Goal: Use online tool/utility: Utilize a website feature to perform a specific function

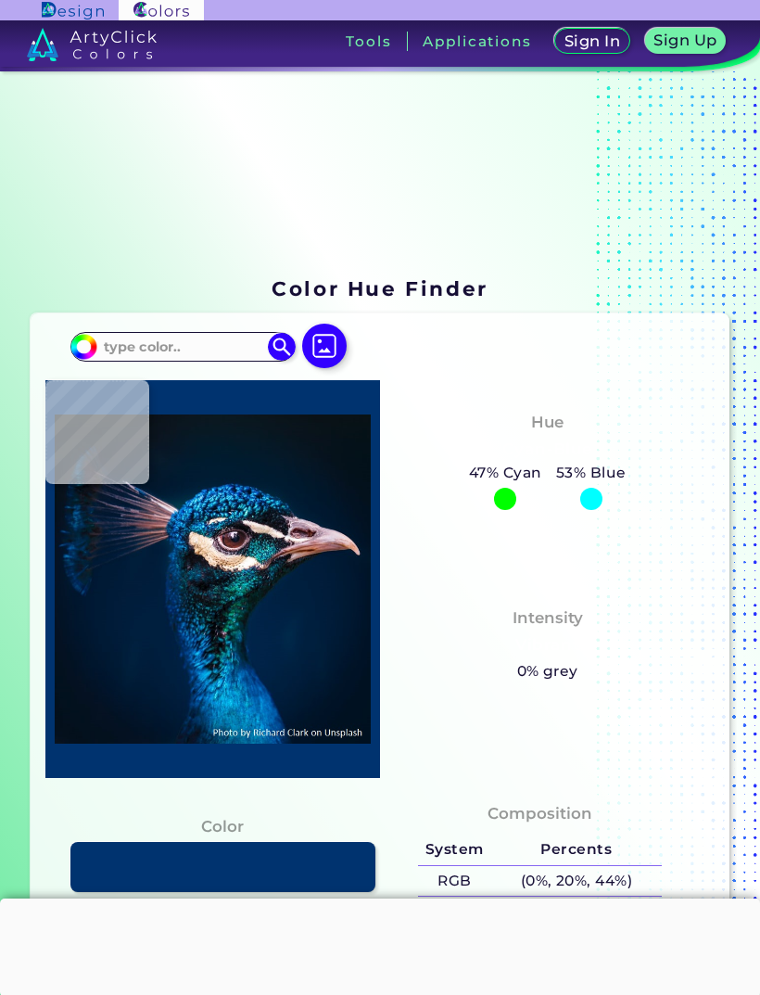
click at [117, 360] on input at bounding box center [182, 347] width 172 height 25
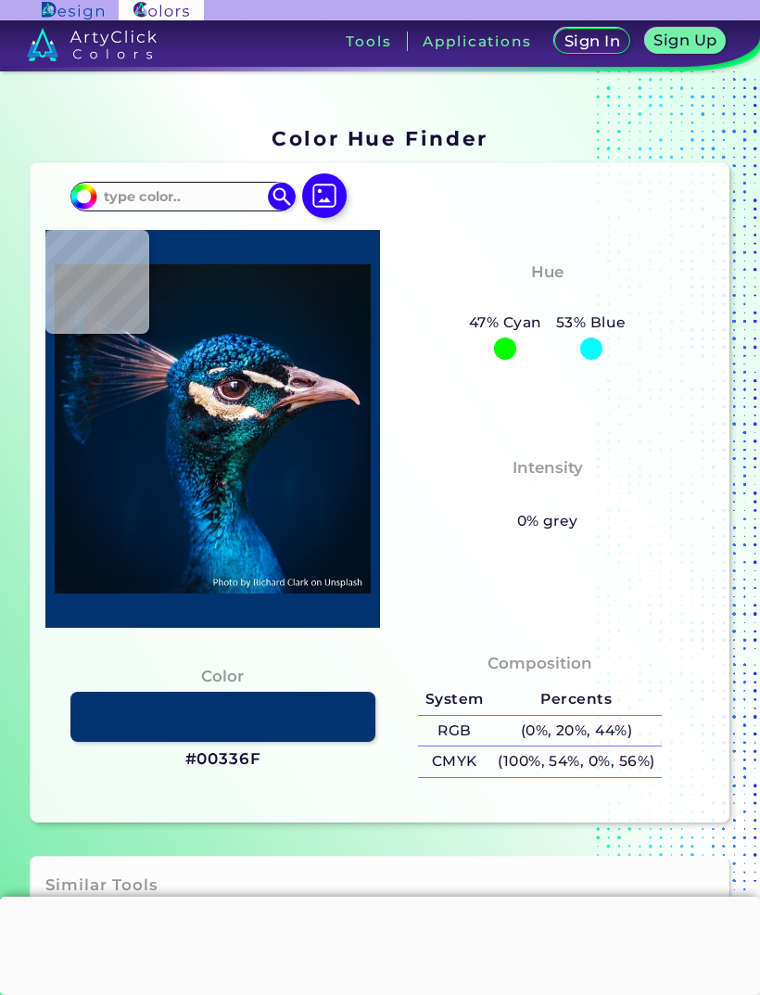
scroll to position [149, 0]
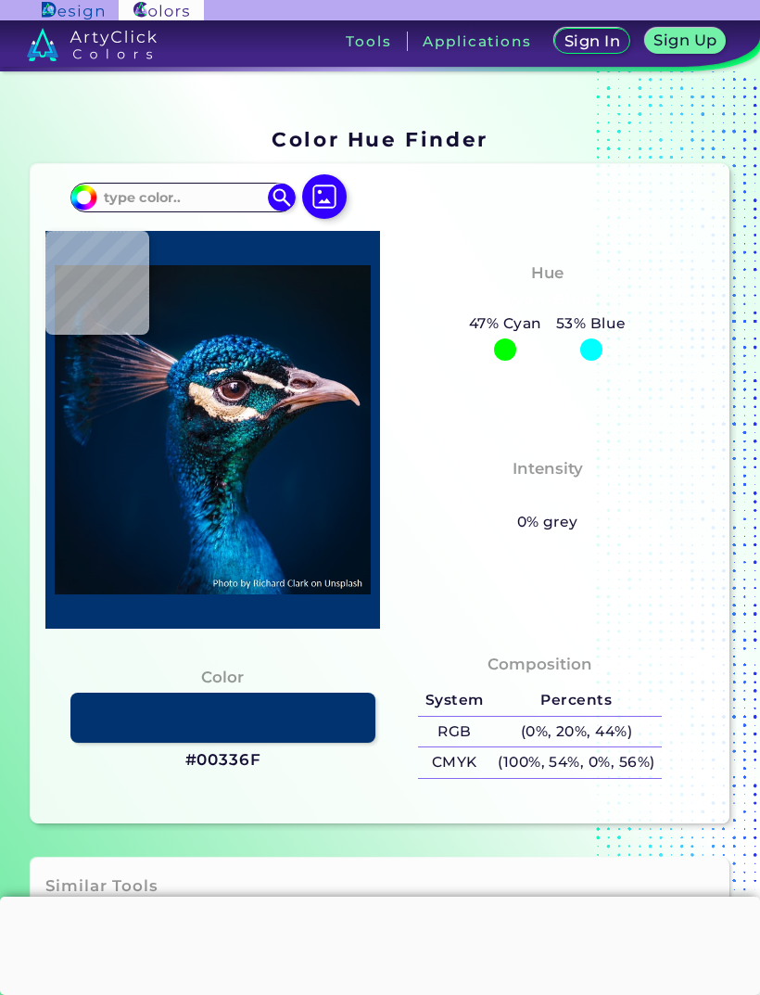
click at [331, 209] on img at bounding box center [324, 196] width 44 height 44
click at [0, 0] on input "file" at bounding box center [0, 0] width 0 height 0
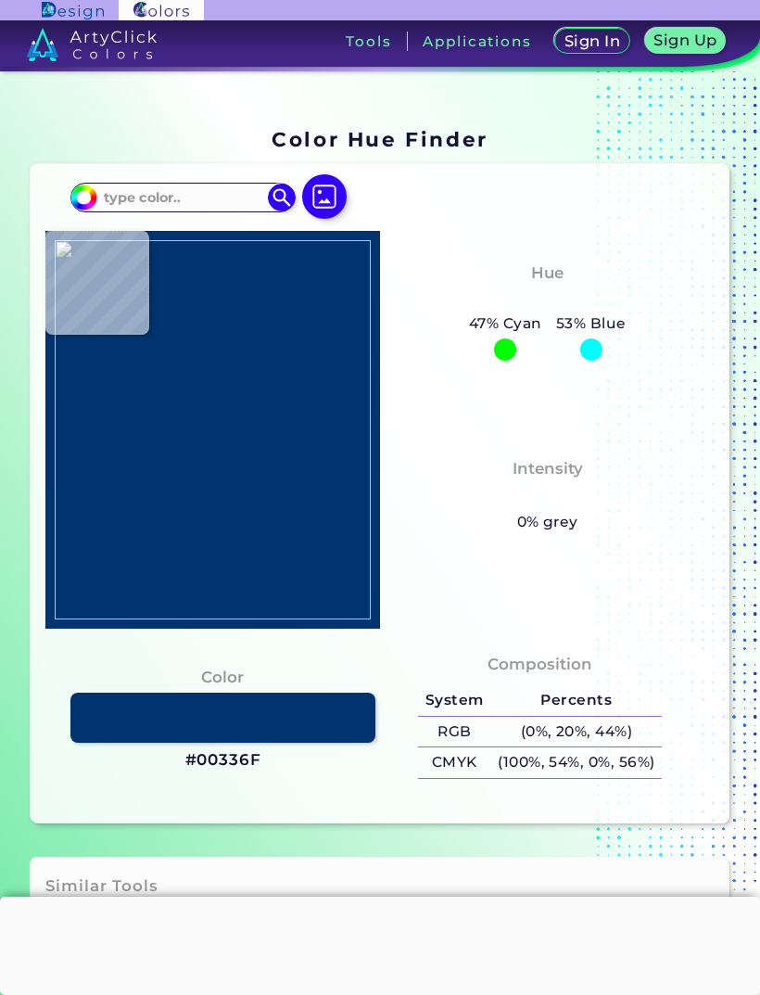
type input "#eba081"
type input "#EBA081"
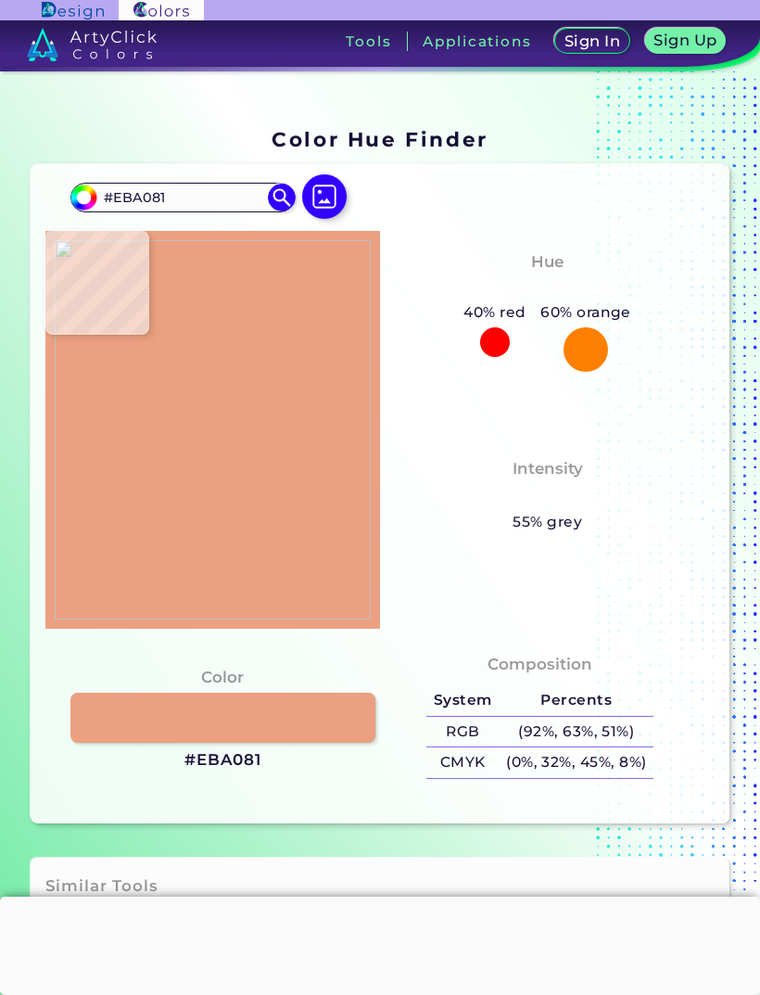
click at [299, 742] on link at bounding box center [222, 717] width 305 height 50
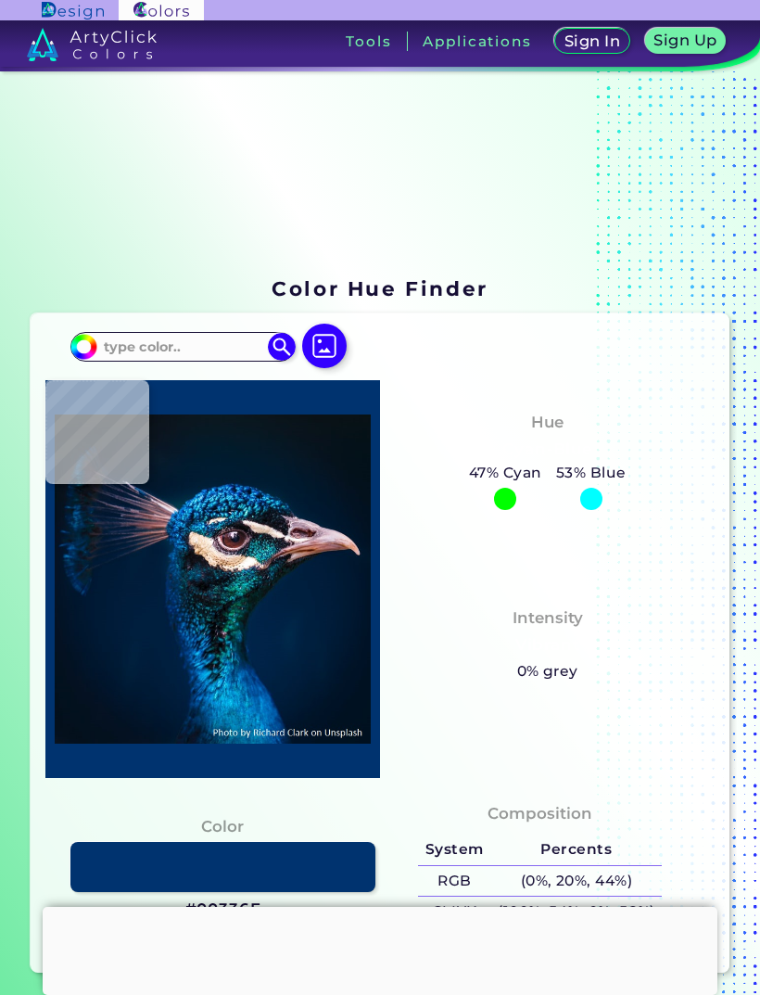
click at [319, 361] on img at bounding box center [324, 345] width 44 height 44
click at [0, 0] on input "file" at bounding box center [0, 0] width 0 height 0
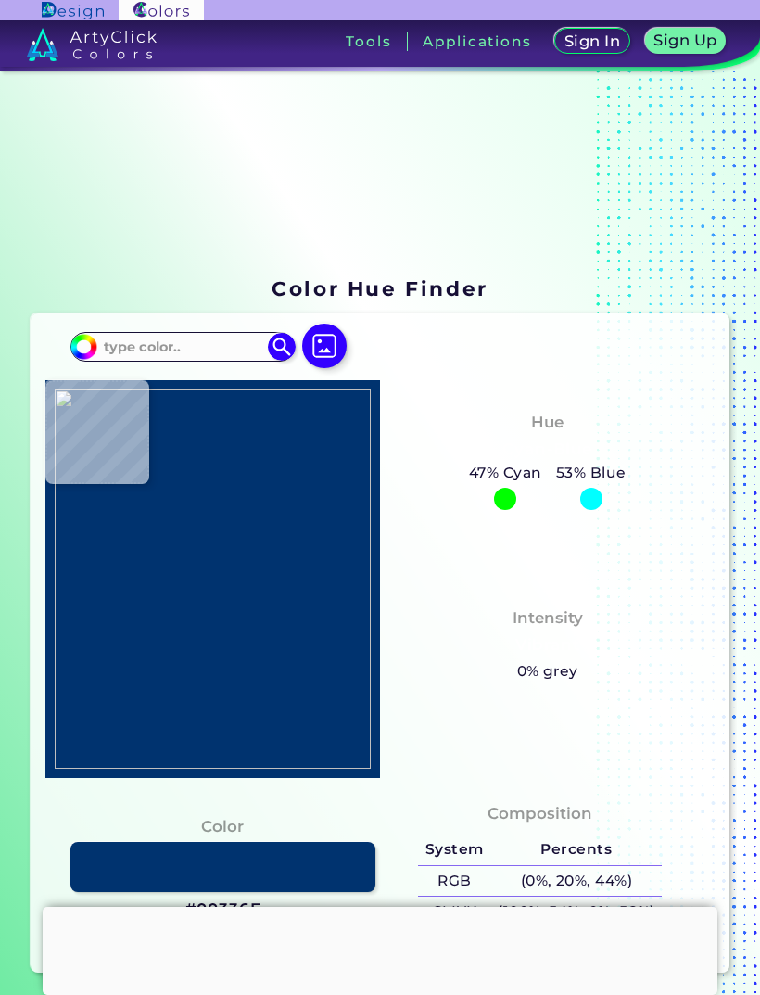
type input "#eda387"
type input "#EDA387"
type input "#eaa182"
type input "#EAA182"
type input "#eba283"
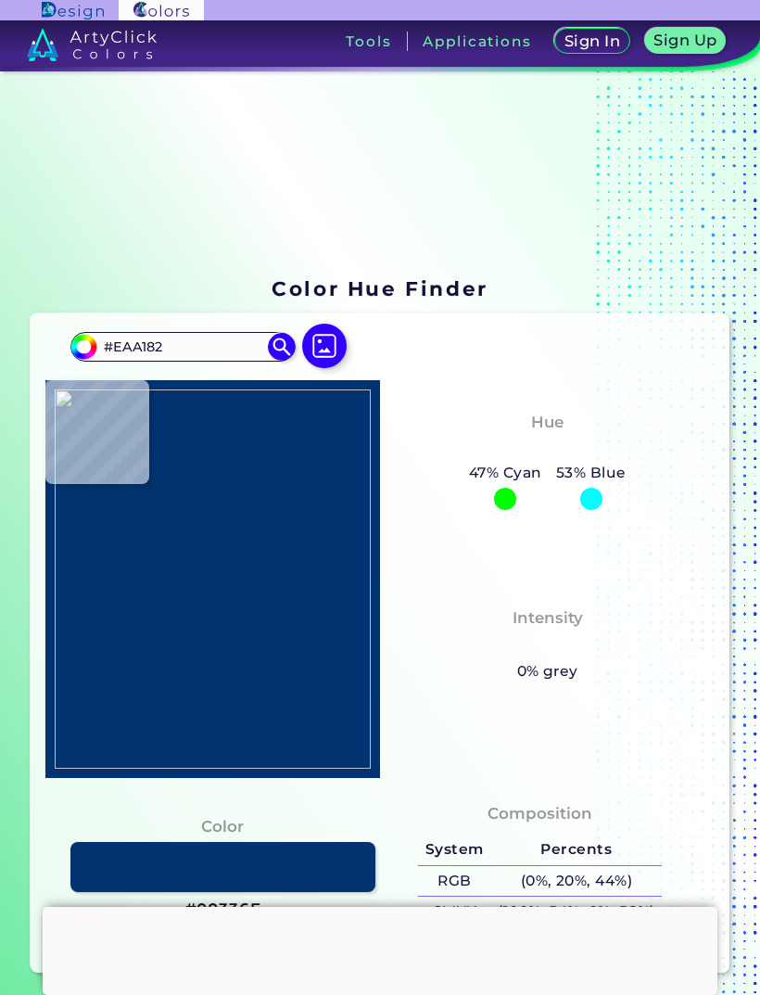
type input "#EBA283"
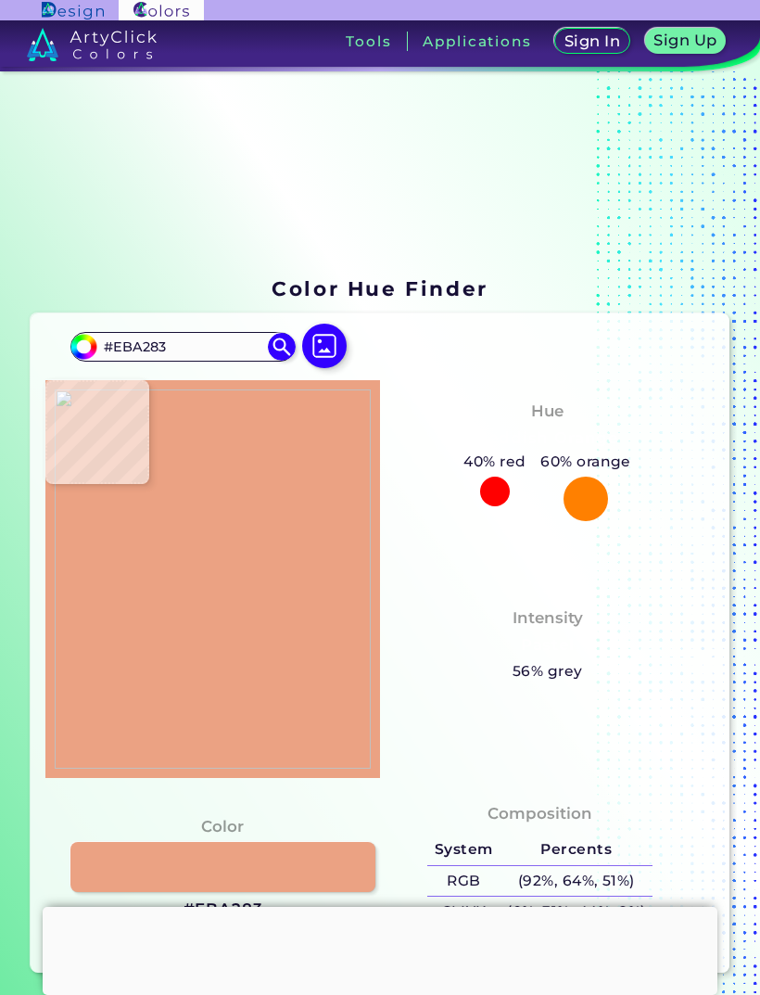
type input "#eba082"
type input "#EBA082"
type input "#ed9e82"
type input "#ED9E82"
type input "#ea9f81"
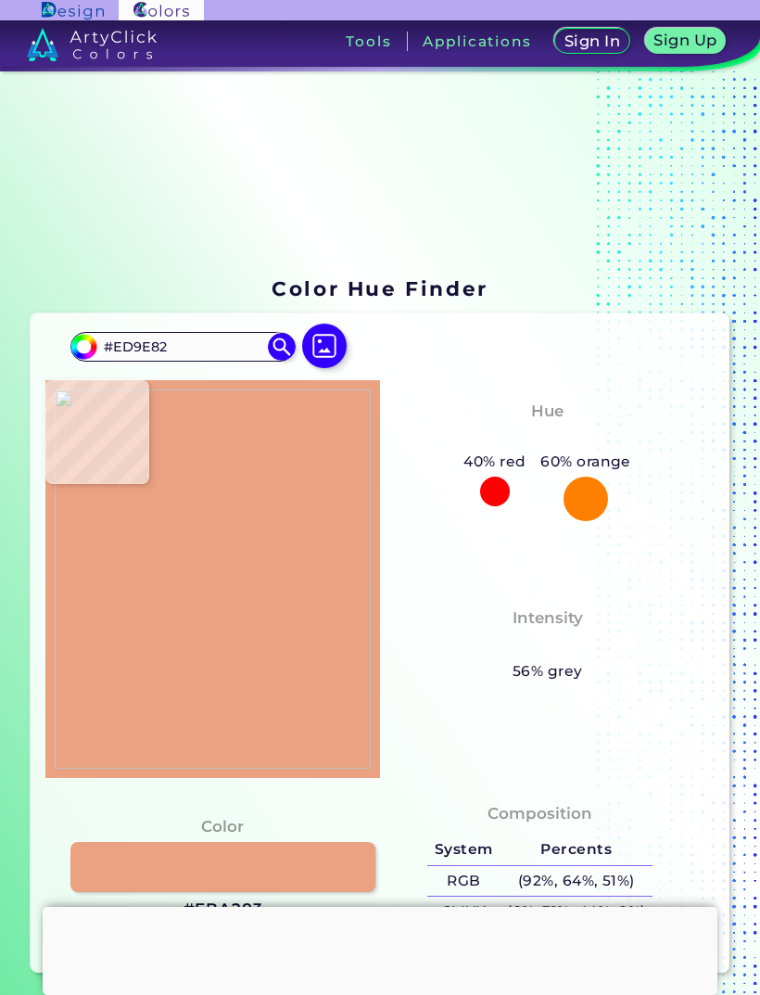
type input "#EA9F81"
type input "#e99e80"
type input "#E99E80"
type input "#eb9f84"
type input "#EB9F84"
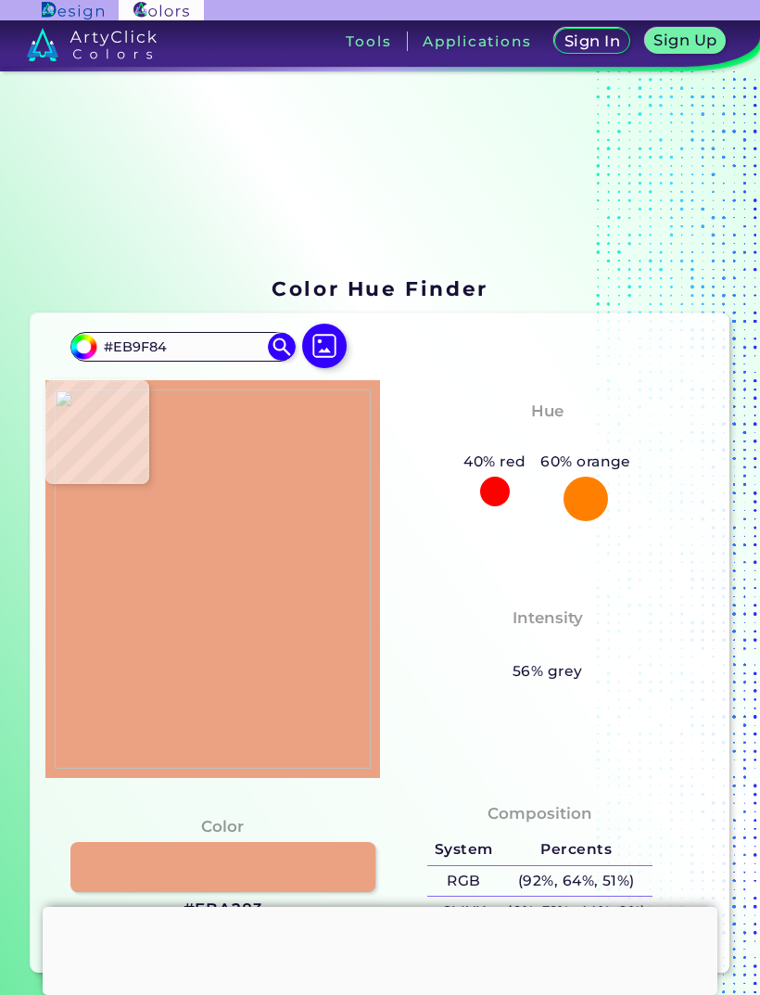
type input "#ee9f85"
type input "#EE9F85"
type input "#eda086"
type input "#EDA086"
type input "#efa086"
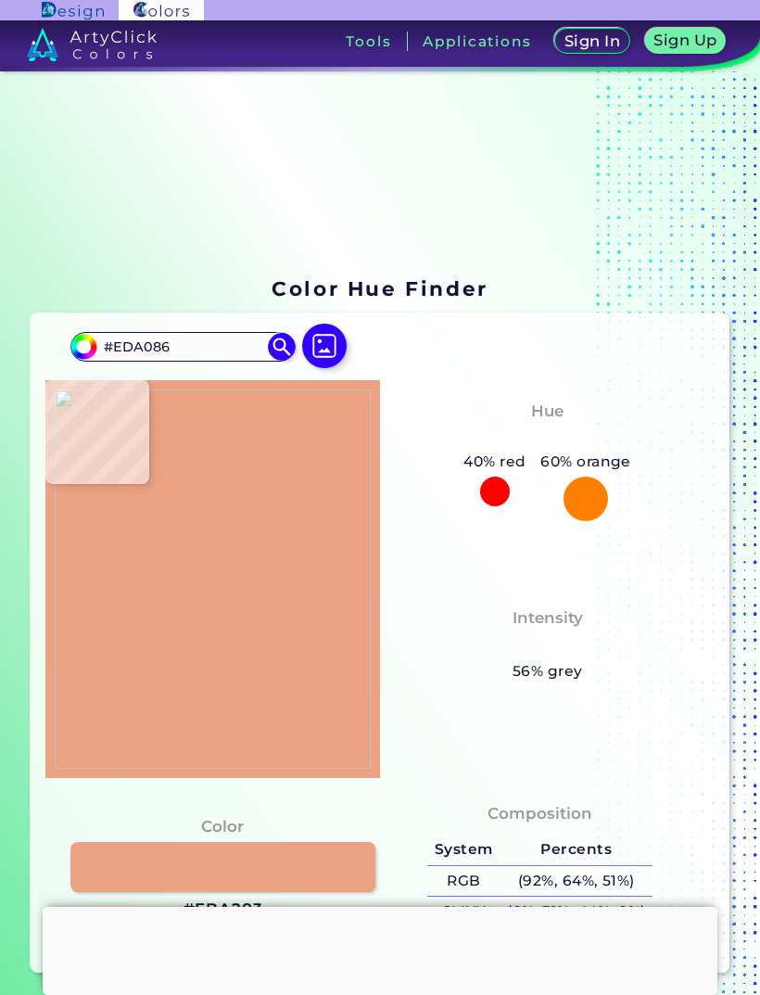
type input "#EFA086"
type input "#efa085"
type input "#EFA085"
type input "#ed9f85"
type input "#ED9F85"
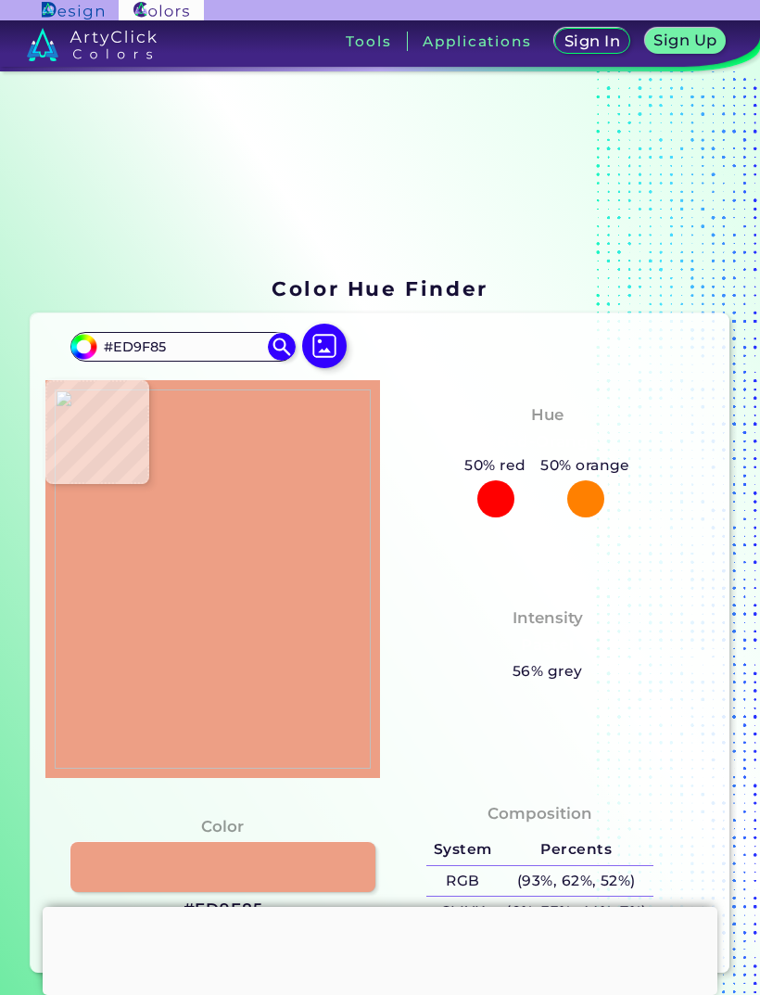
type input "#ea9e84"
type input "#EA9E84"
type input "#e99d82"
type input "#E99D82"
type input "#eda189"
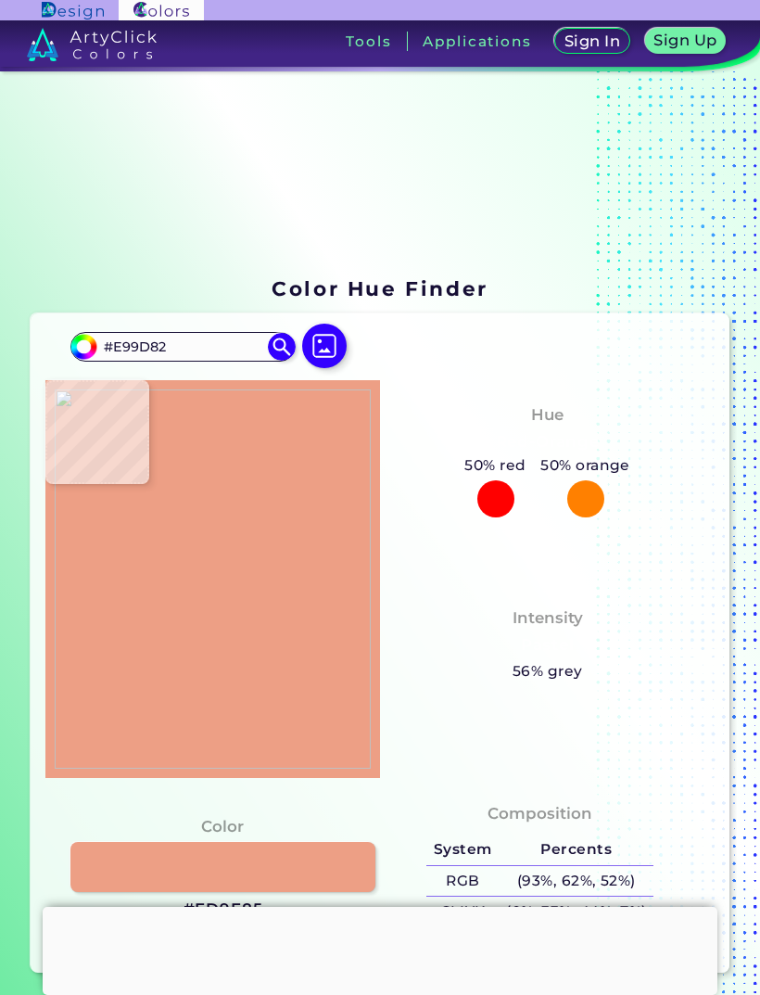
type input "#EDA189"
type input "#f2a68e"
type input "#F2A68E"
type input "#f7ab95"
type input "#F7AB95"
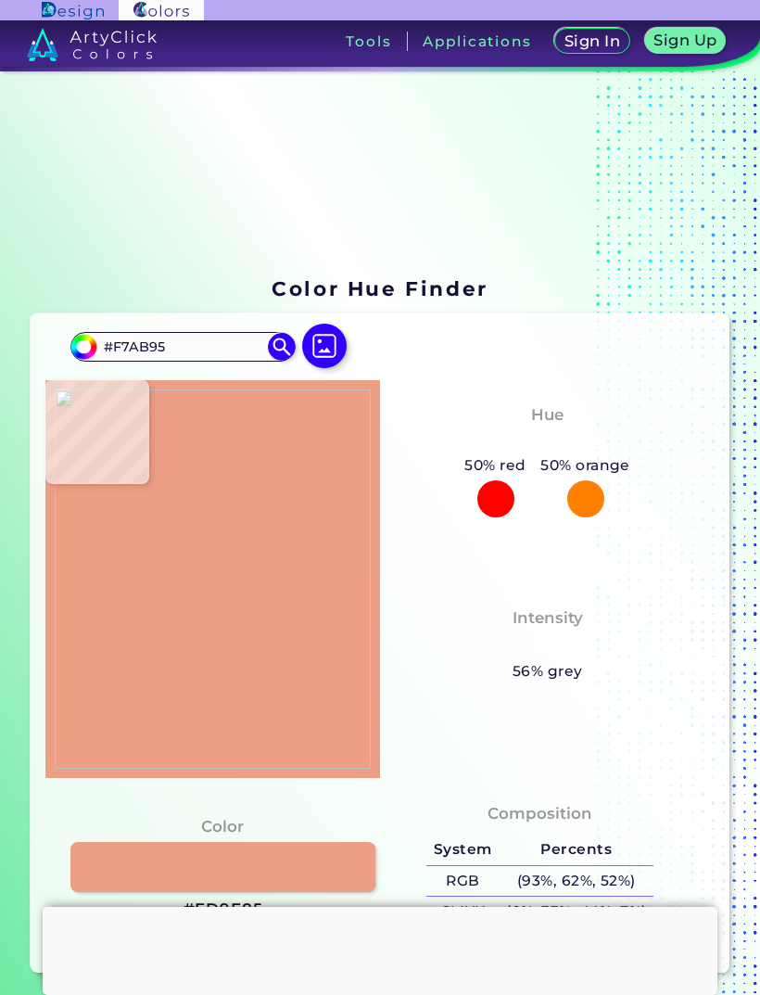
type input "#f5a795"
type input "#F5A795"
type input "#f4a694"
type input "#F4A694"
type input "#f6a895"
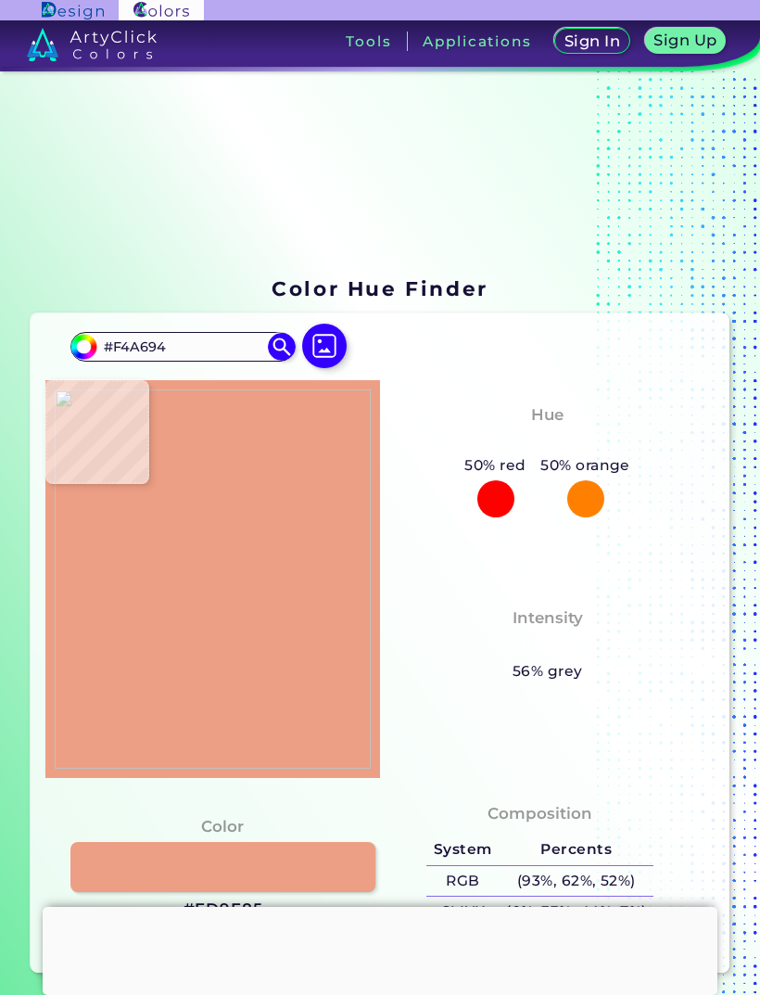
type input "#F6A895"
type input "#f8ab98"
type input "#F8AB98"
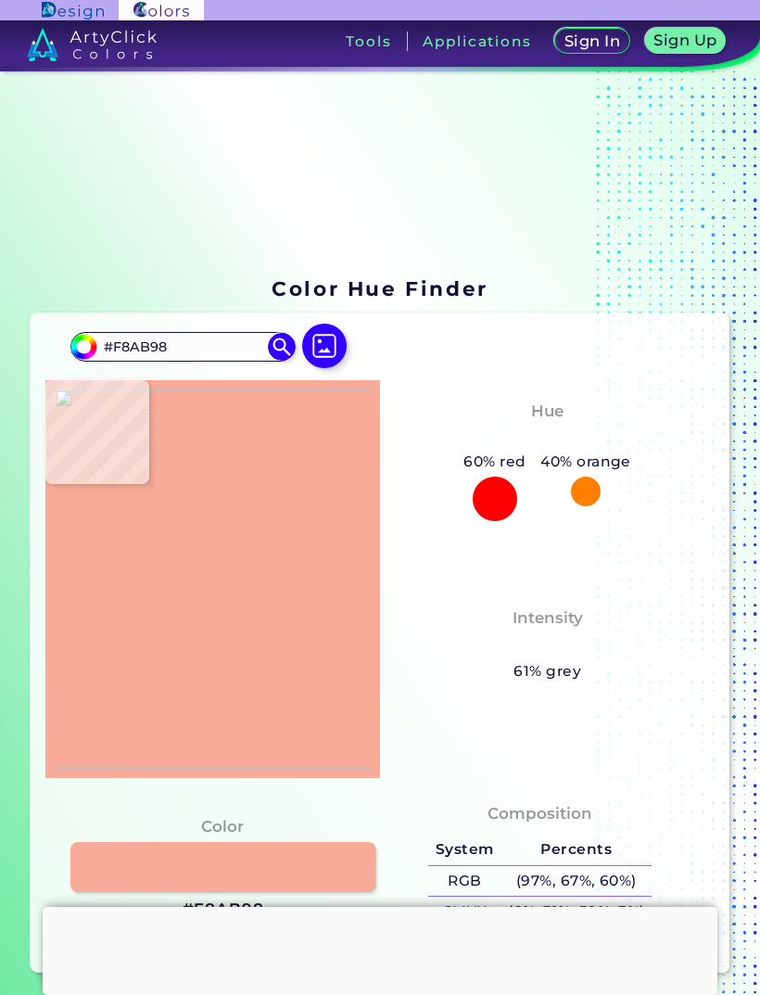
type input "#f9ad97"
type input "#F9AD97"
type input "#fcaf99"
type input "#FCAF99"
type input "#fdb19b"
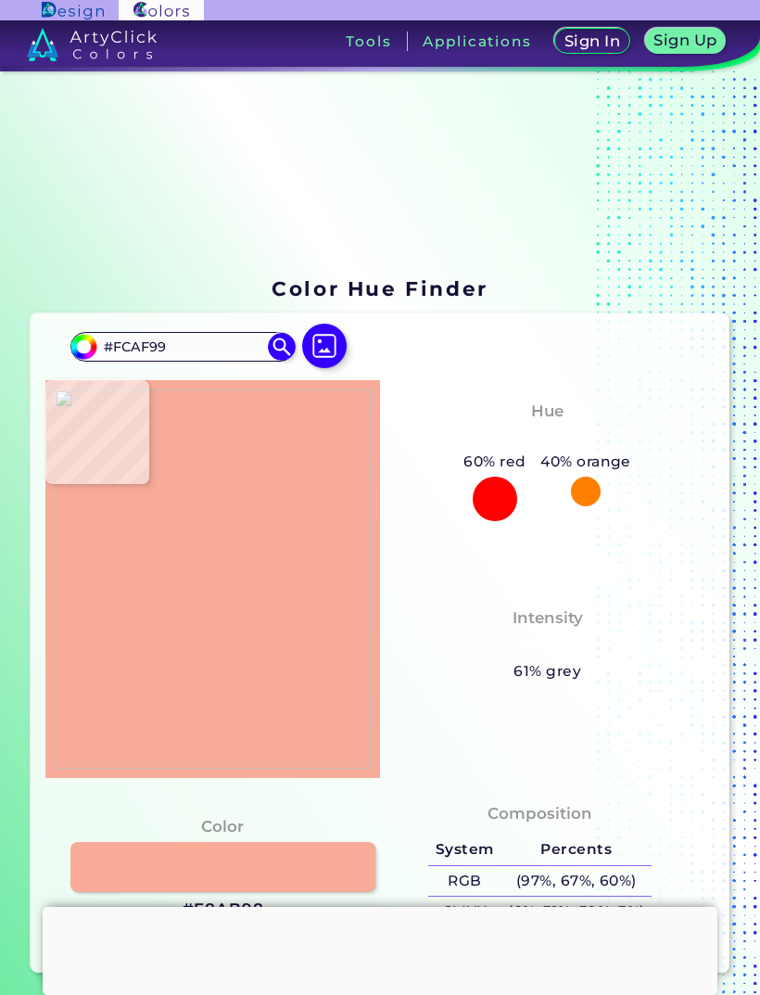
type input "#FDB19B"
type input "#fdb19a"
type input "#FDB19A"
type input "#f9b091"
type input "#F9B091"
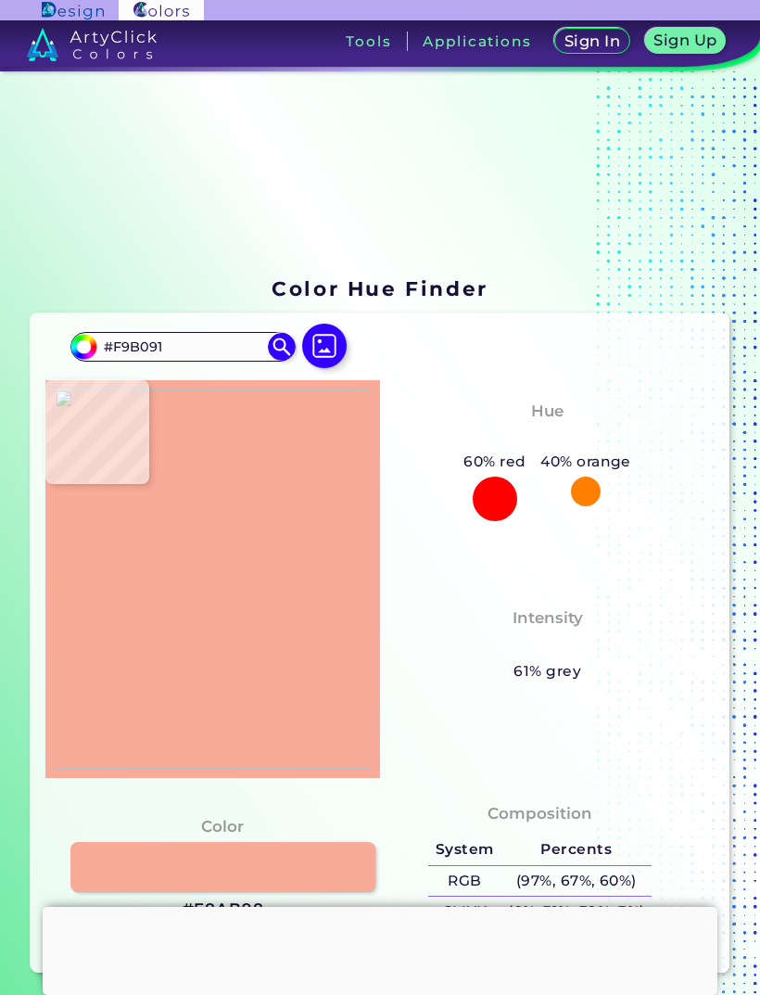
type input "#fb9f83"
type input "#FB9F83"
type input "#d26d4d"
type input "#D26D4D"
type input "#d97453"
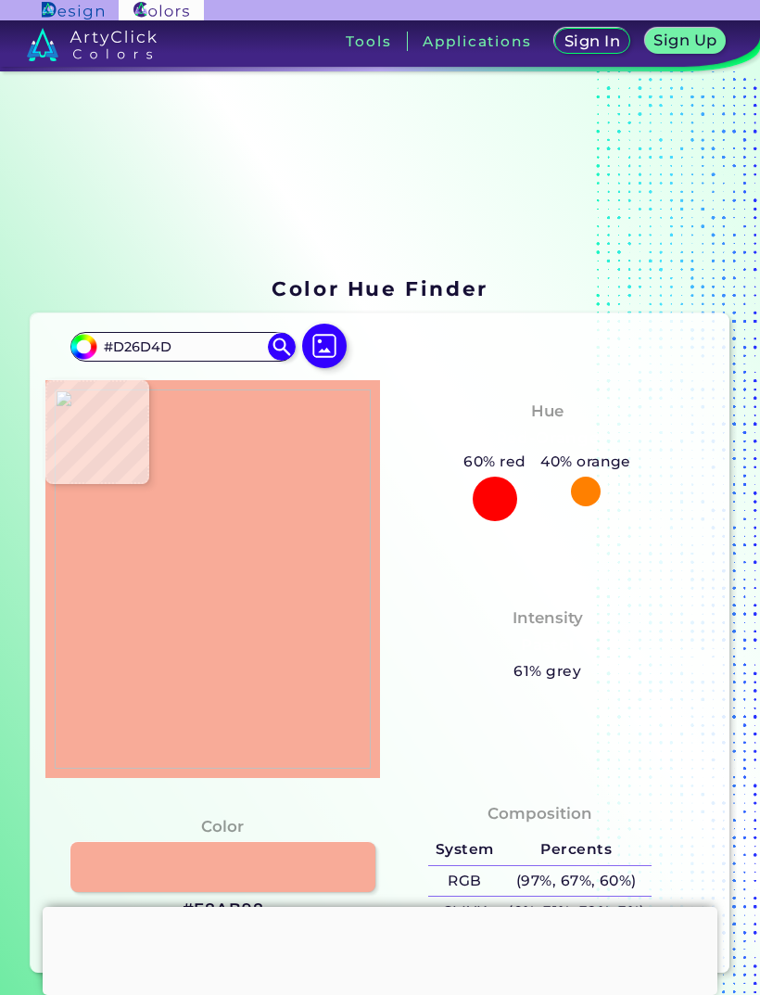
type input "#D97453"
type input "#e38464"
type input "#E38464"
type input "#ec9174"
type input "#EC9174"
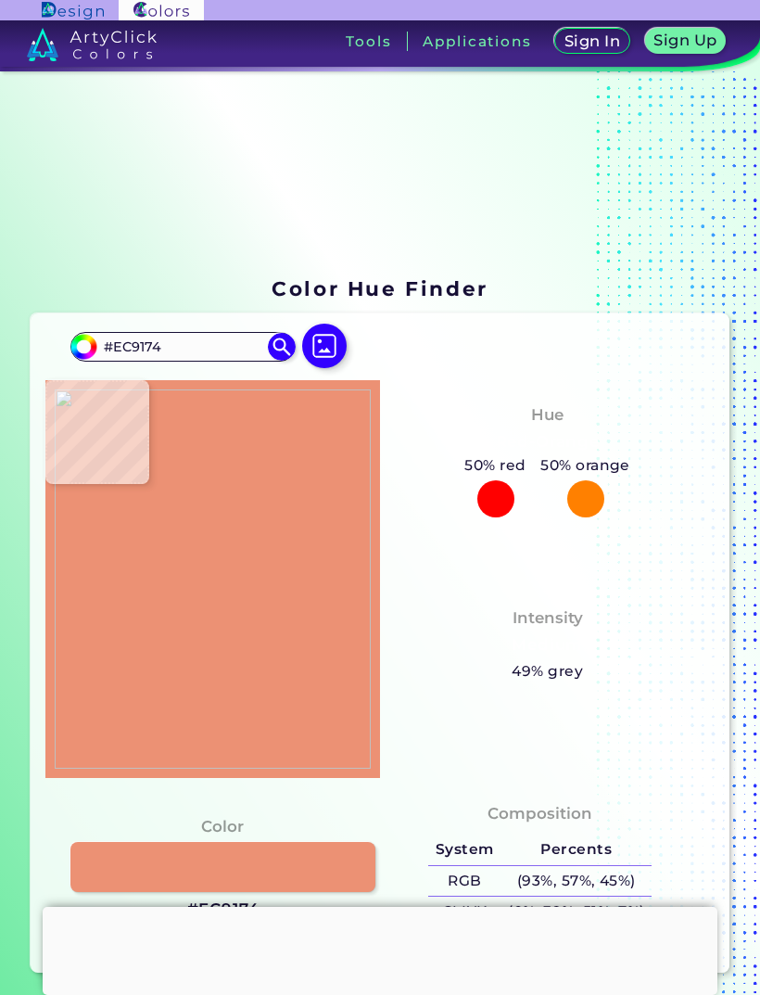
type input "#ec9778"
type input "#EC9778"
type input "#ec997b"
type input "#EC997B"
type input "#e99979"
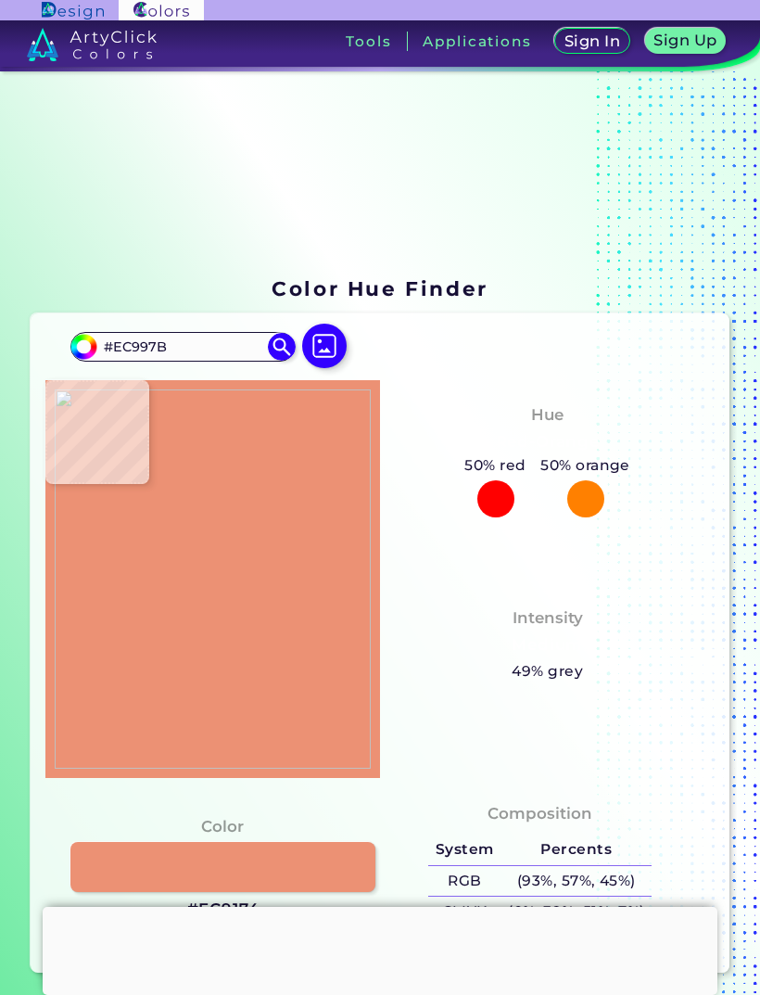
type input "#E99979"
type input "#e89879"
type input "#E89879"
type input "#e6977a"
type input "#E6977A"
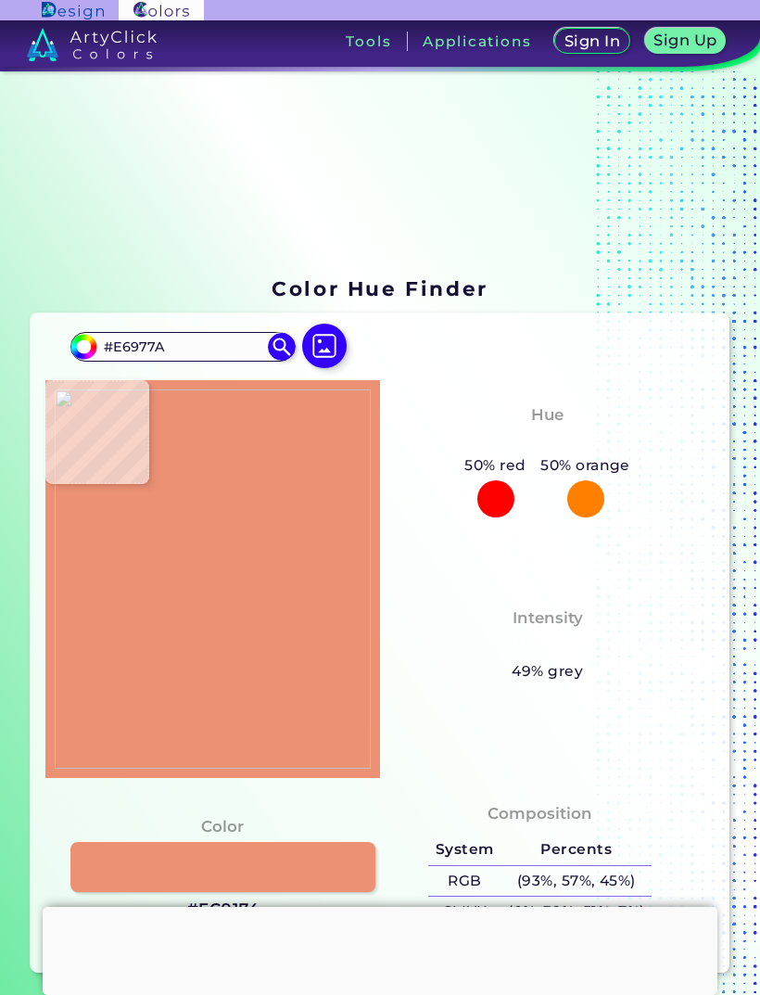
type input "#e9977c"
type input "#E9977C"
type input "#ea997e"
type input "#EA997E"
type input "#eb9a7f"
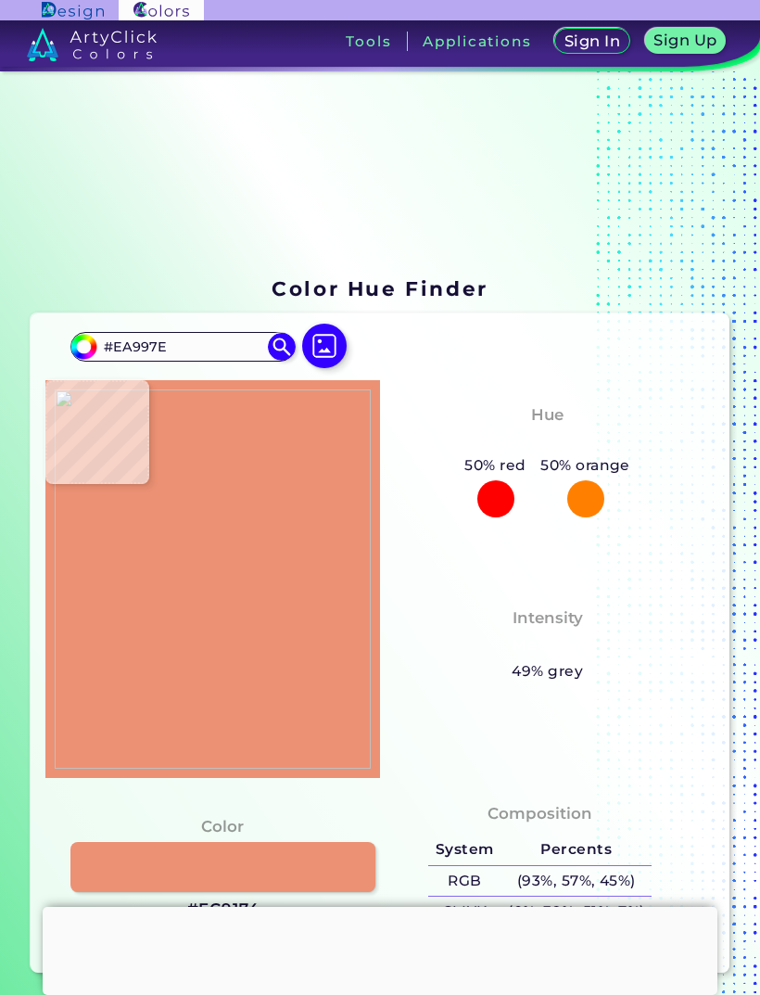
type input "#EB9A7F"
type input "#ea997e"
type input "#EA997E"
type input "#eb9a7e"
type input "#EB9A7E"
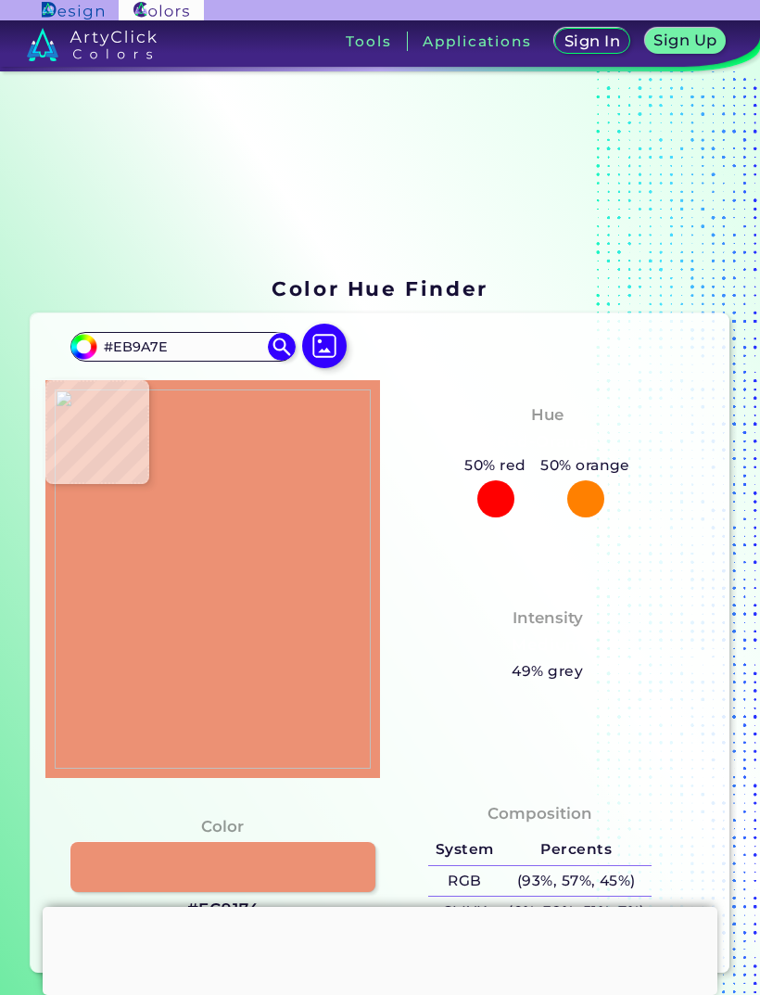
type input "#eb9c80"
type input "#EB9C80"
type input "#ec9d81"
type input "#EC9D81"
type input "#ec9c7f"
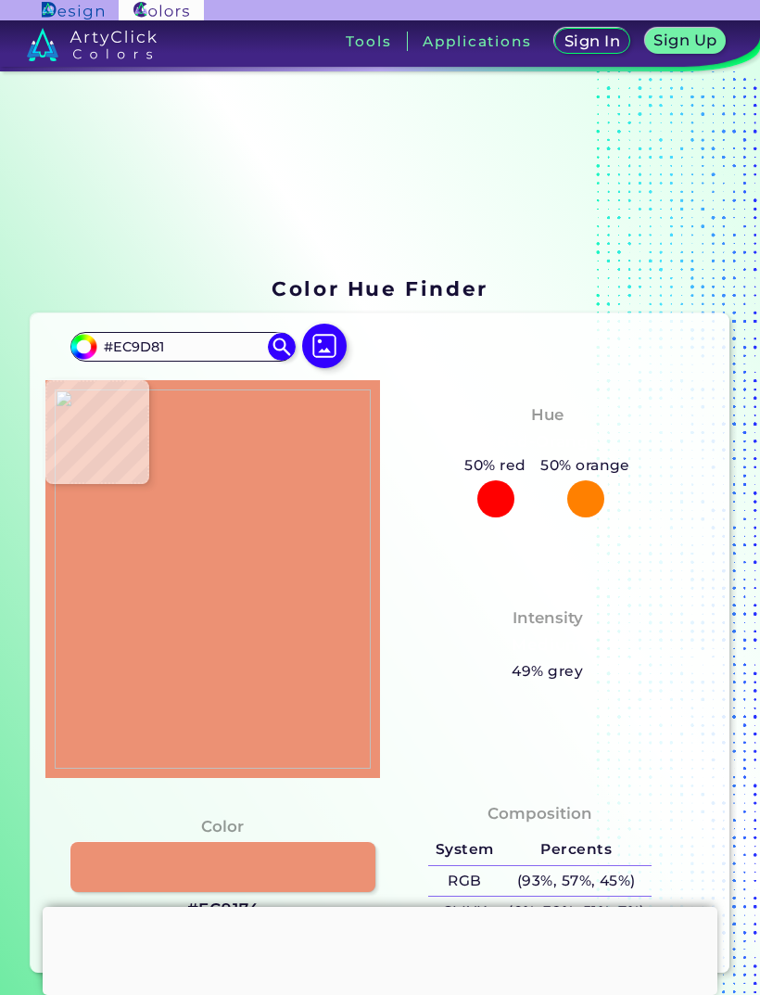
type input "#EC9C7F"
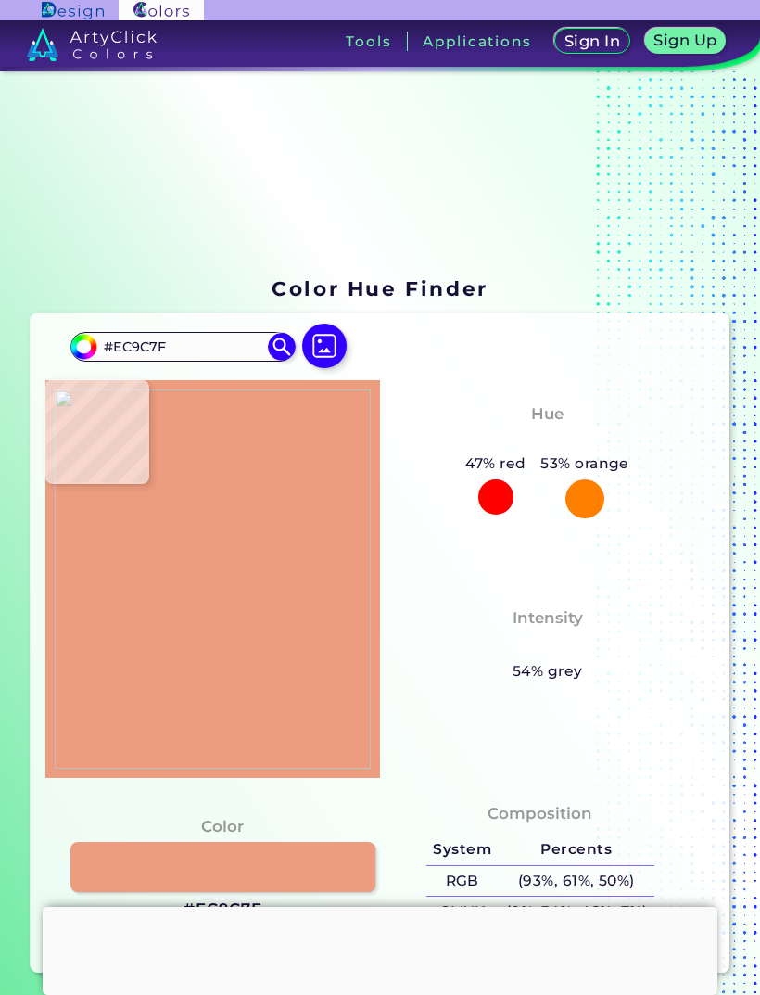
type input "#ef9c80"
type input "#EF9C80"
type input "#ef9d80"
type input "#EF9D80"
type input "#f09d81"
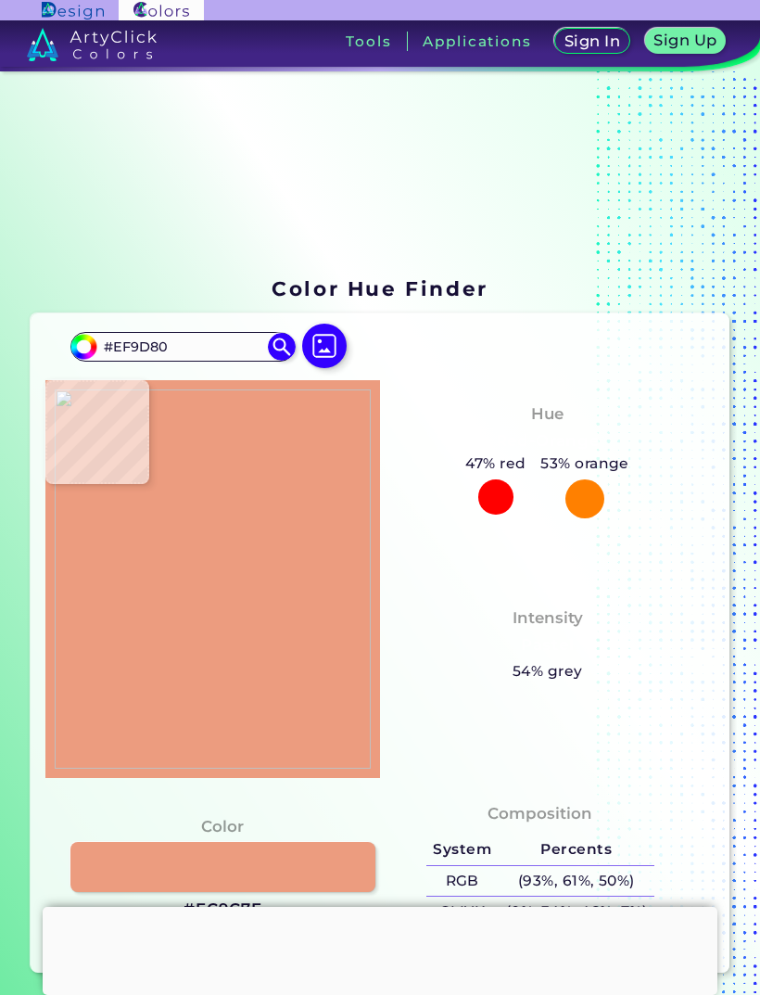
type input "#F09D81"
type input "#f09e81"
type input "#F09E81"
type input "#f19f82"
type input "#F19F82"
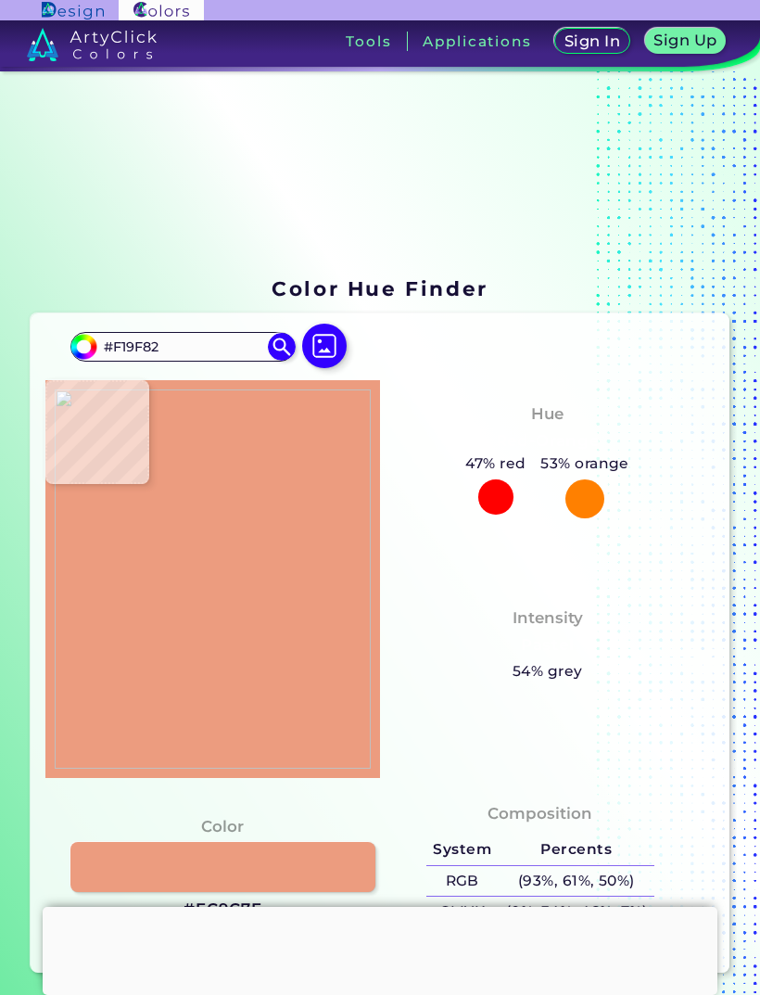
type input "#f29f82"
type input "#F29F82"
type input "#f3a084"
type input "#F3A084"
type input "#f19e82"
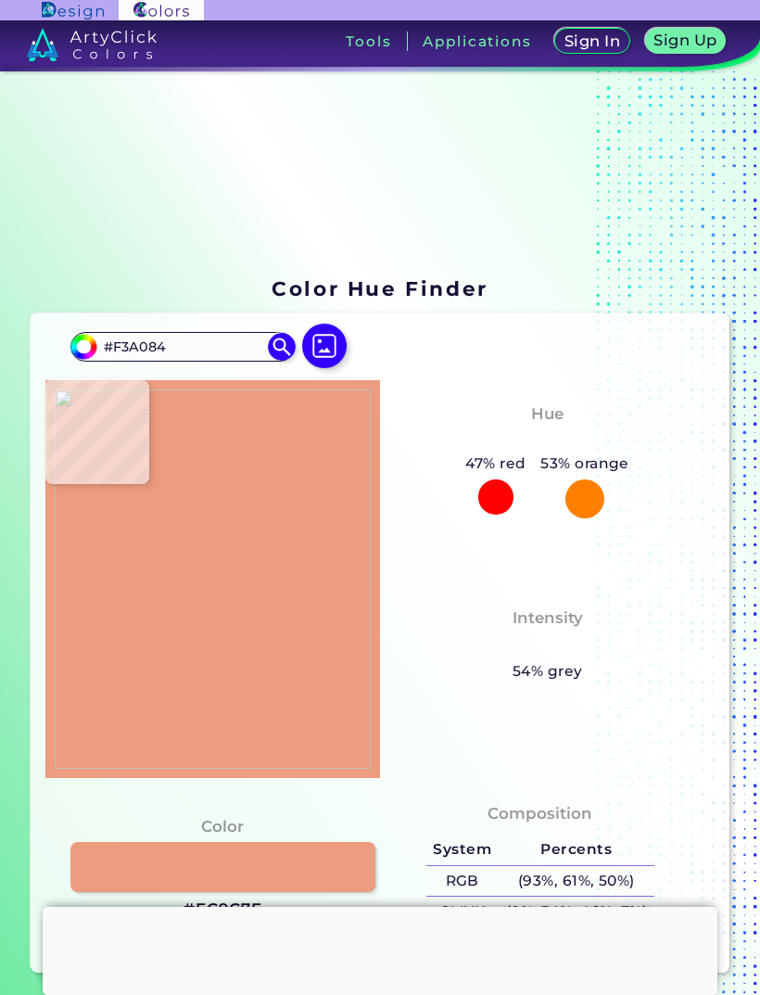
type input "#F19E82"
type input "#f09e81"
type input "#F09E81"
type input "#f09d81"
type input "#F09D81"
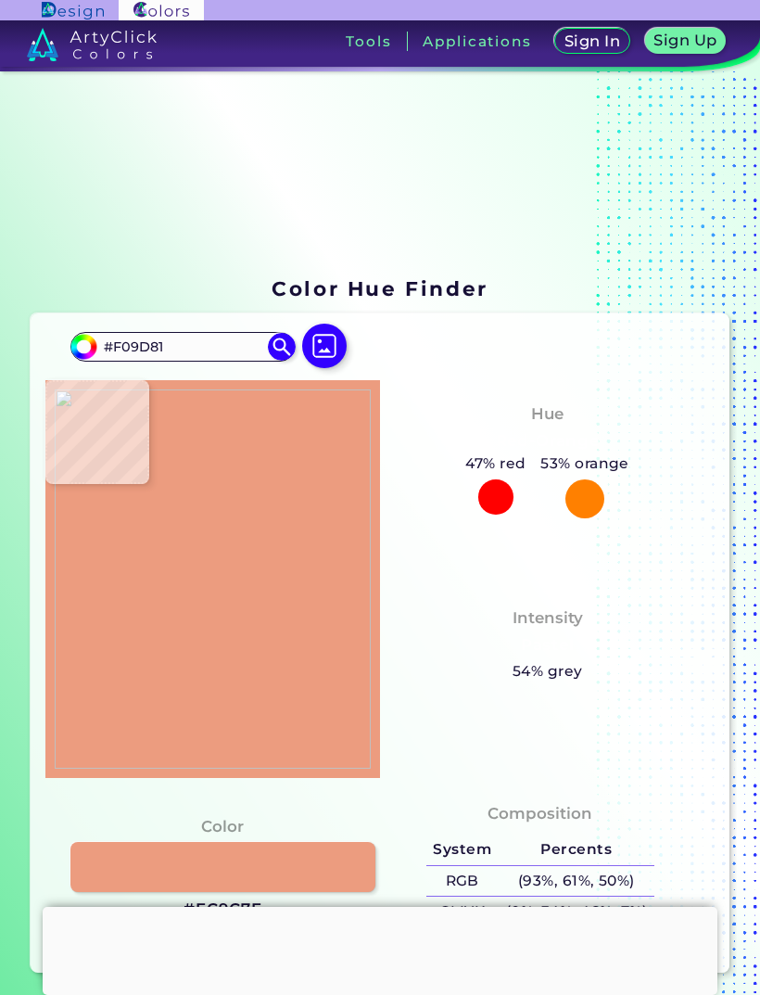
type input "#ec9a7b"
type input "#EC9A7B"
type input "#ee9c7d"
type input "#EE9C7D"
type input "#ee9e7e"
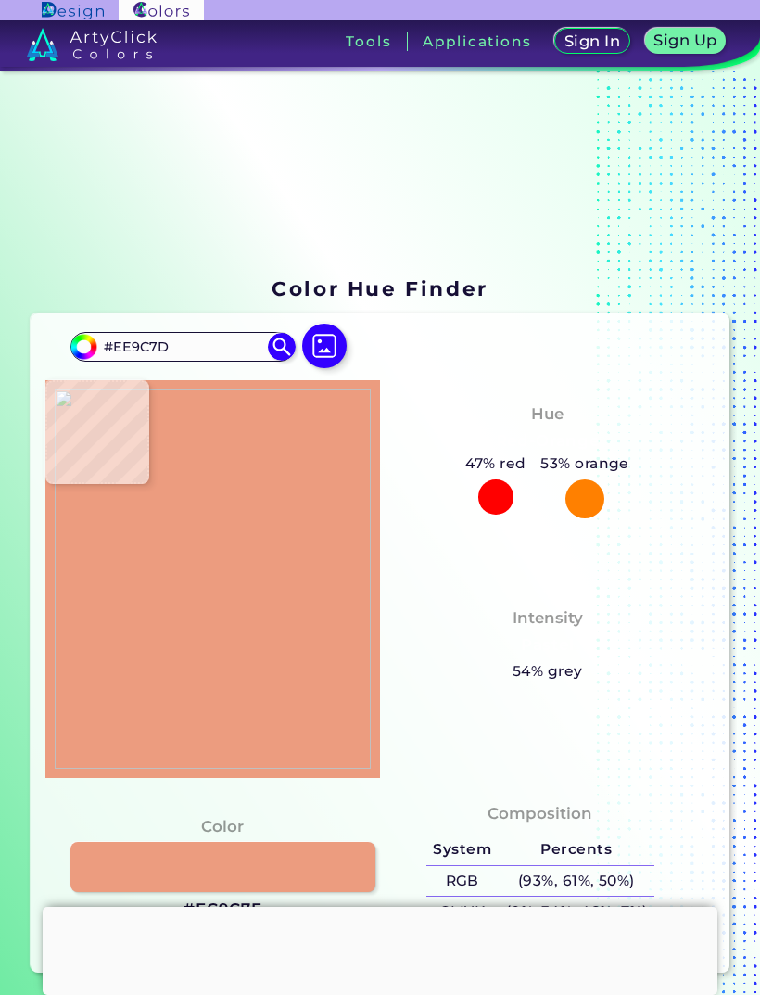
type input "#EE9E7E"
type input "#f19e7f"
type input "#F19E7F"
type input "#f09d7f"
type input "#F09D7F"
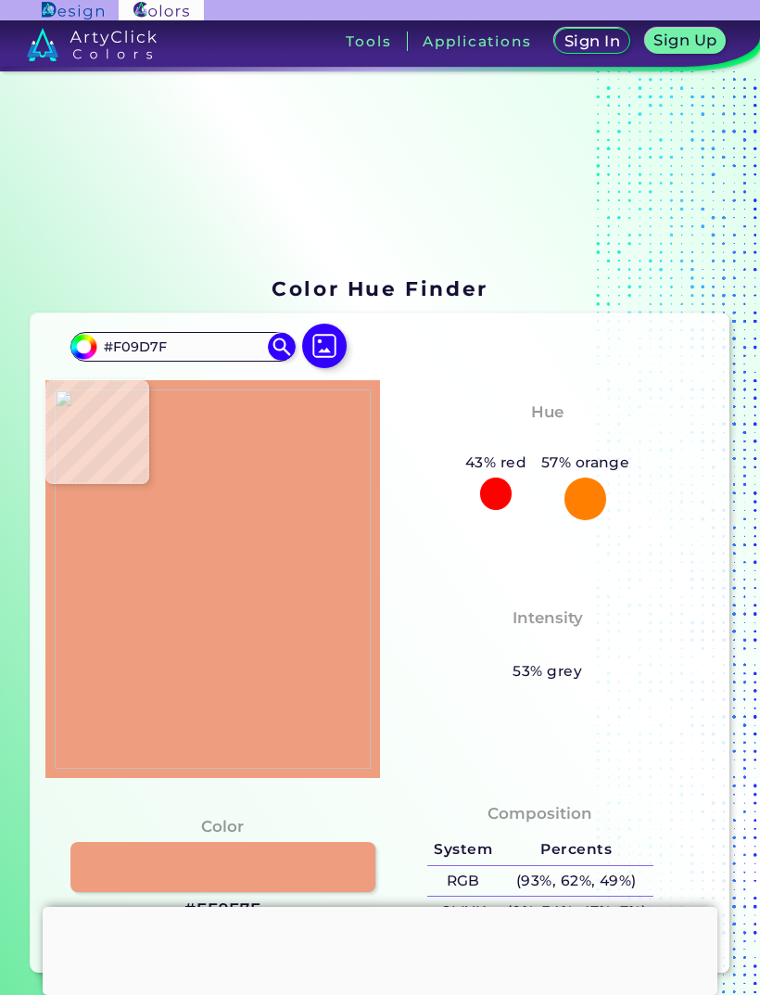
type input "#f39d82"
type input "#F39D82"
type input "#f29f80"
type input "#F29F80"
type input "#f2a081"
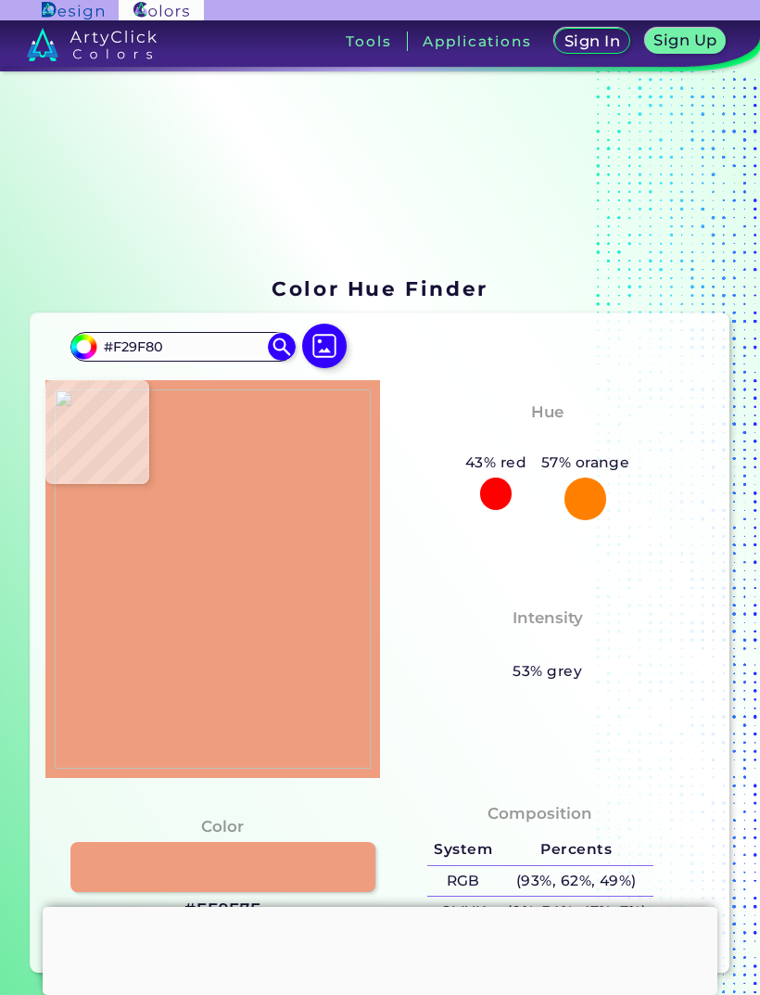
type input "#F2A081"
type input "#f3a084"
type input "#F3A084"
type input "#f2a284"
type input "#F2A284"
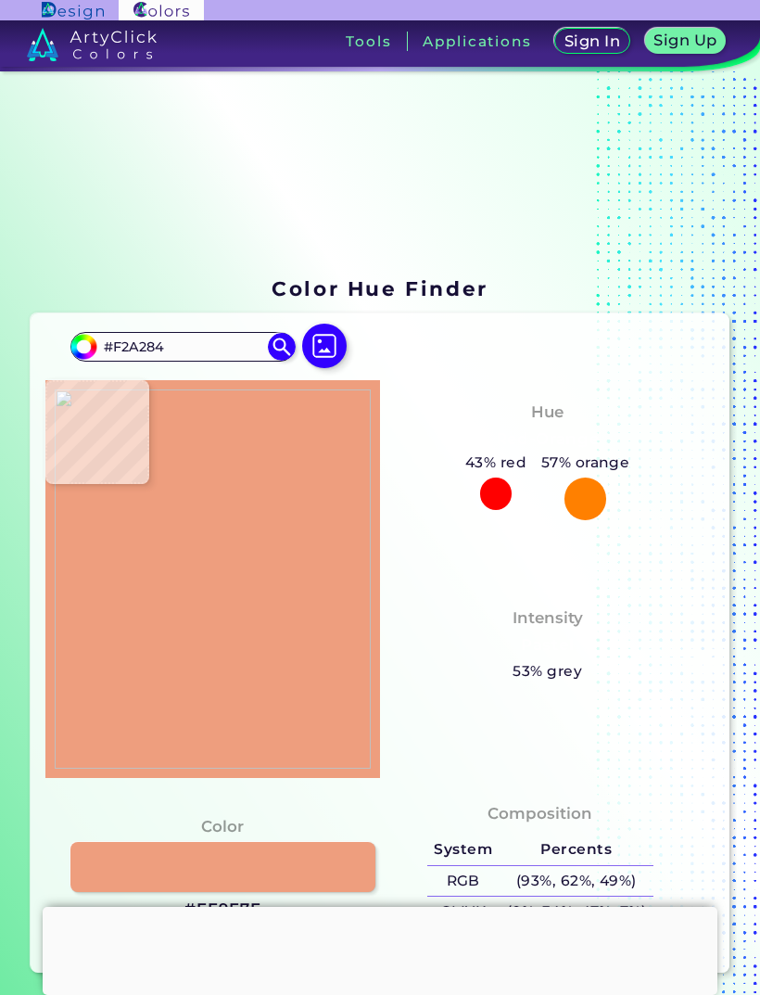
type input "#f2a085"
type input "#F2A085"
type input "#efa084"
type input "#EFA084"
type input "#ee9f85"
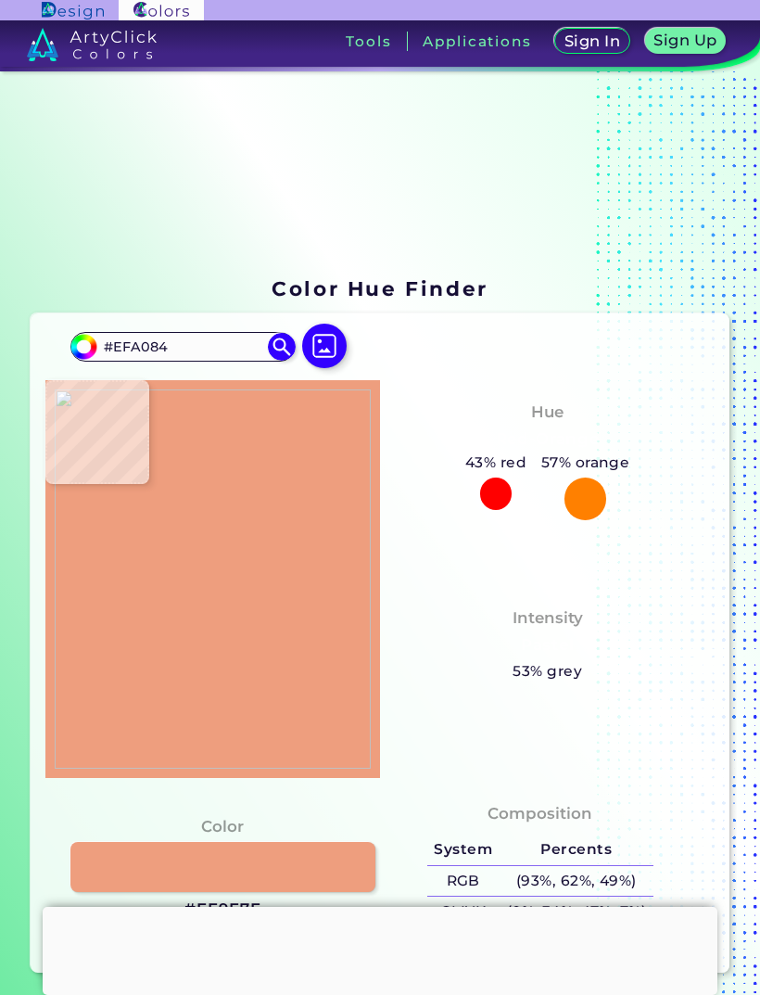
type input "#EE9F85"
type input "#ea9e83"
type input "#EA9E83"
type input "#eca085"
type input "#ECA085"
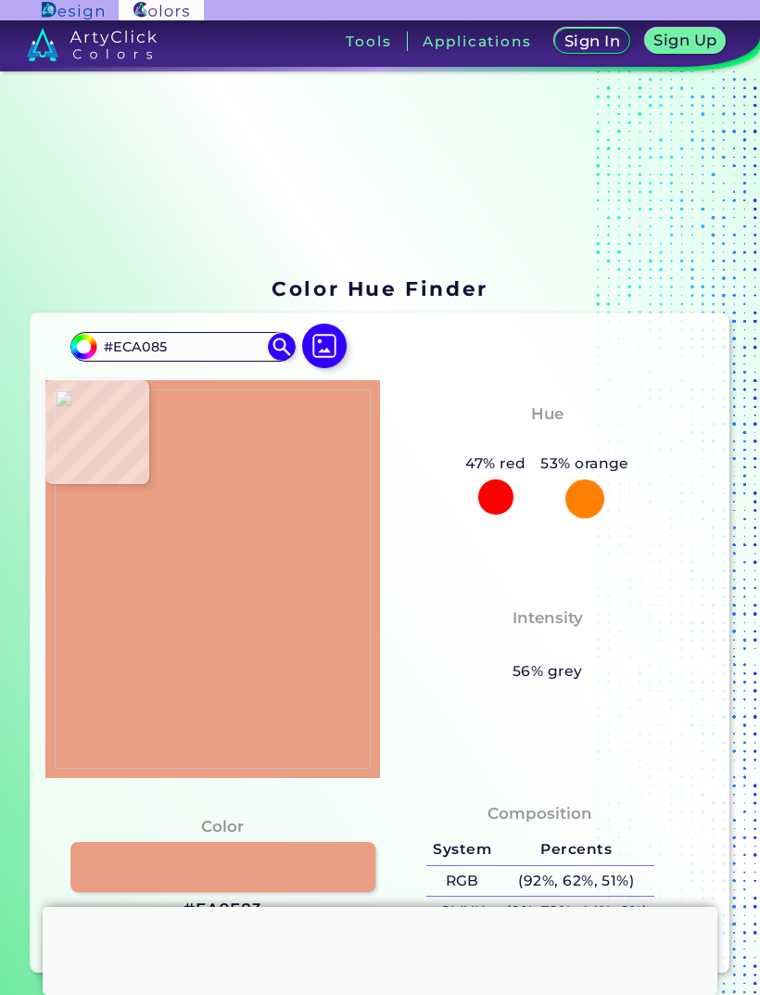
type input "#ed9f83"
type input "#ED9F83"
type input "#ed9e84"
type input "#ED9E84"
type input "#ec9d83"
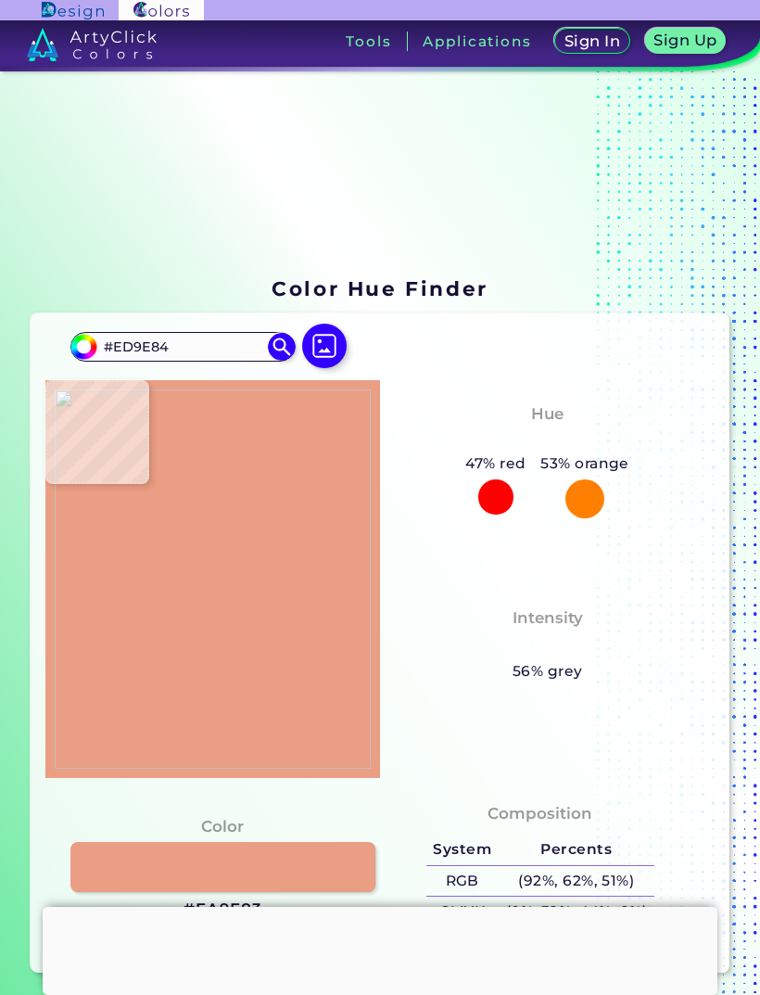
type input "#EC9D83"
type input "#eb9c82"
type input "#EB9C82"
type input "#eb9c81"
type input "#EB9C81"
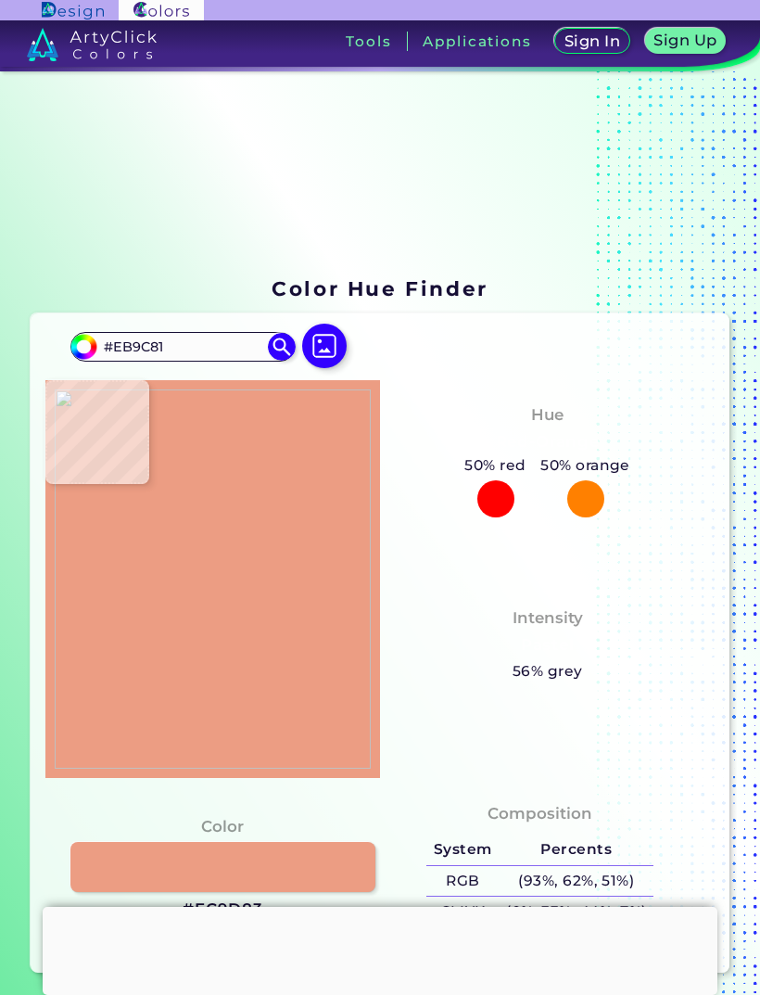
type input "#f0a489"
type input "#F0A489"
type input "#f0a48b"
type input "#F0A48B"
type input "#f0a489"
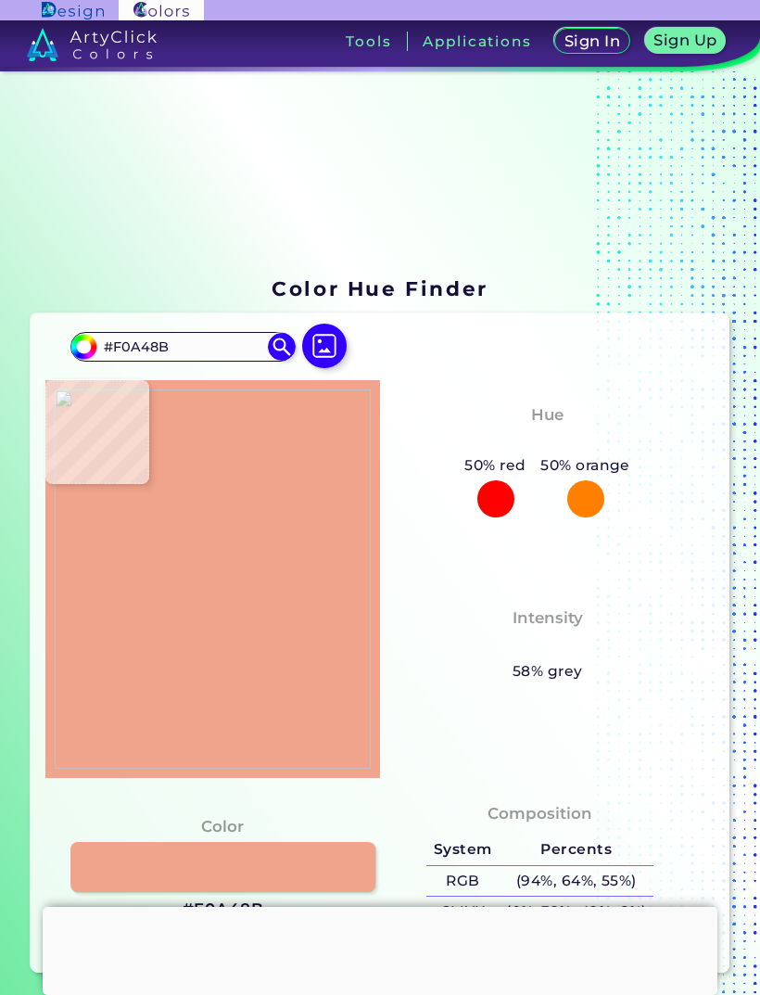
type input "#F0A489"
type input "#f0a488"
type input "#F0A488"
type input "#f0a587"
type input "#F0A587"
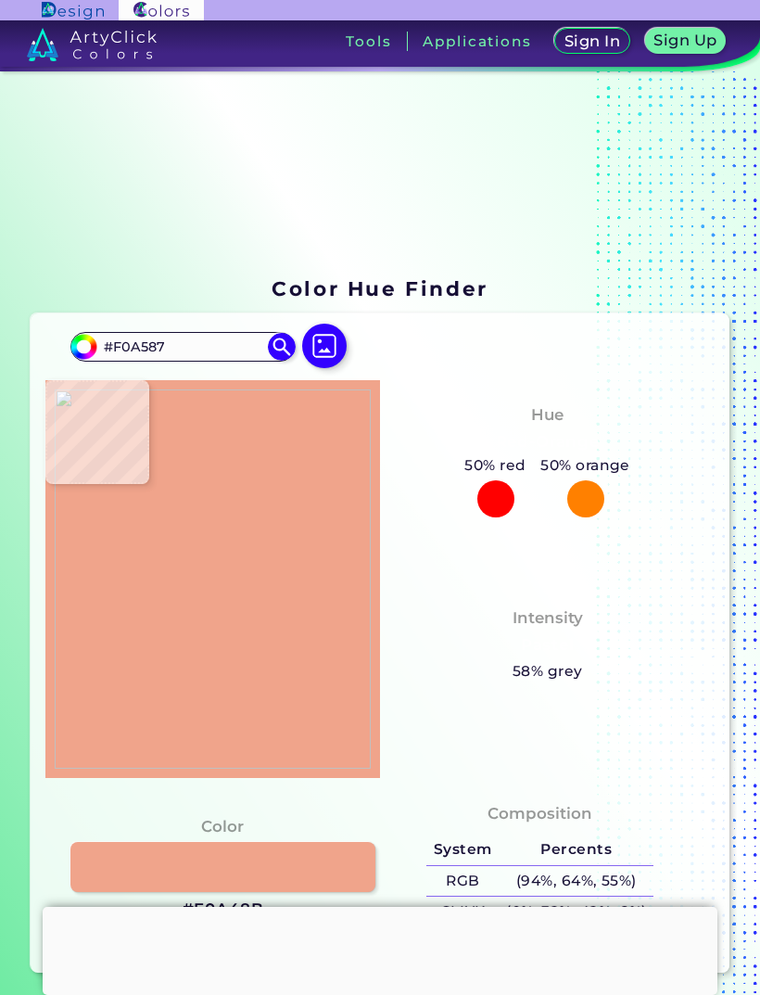
type input "#f1a688"
type input "#F1A688"
type input "#f2a387"
type input "#F2A387"
type input "#f5a689"
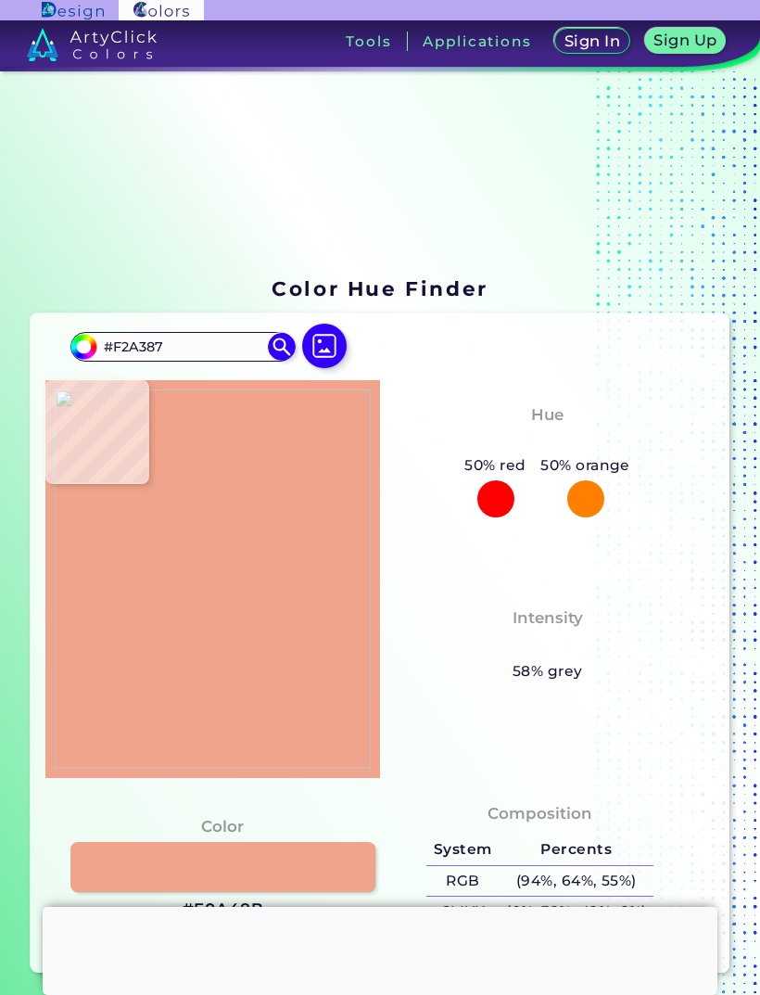
type input "#F5A689"
type input "#f3a488"
type input "#F3A488"
type input "#f2a387"
type input "#F2A387"
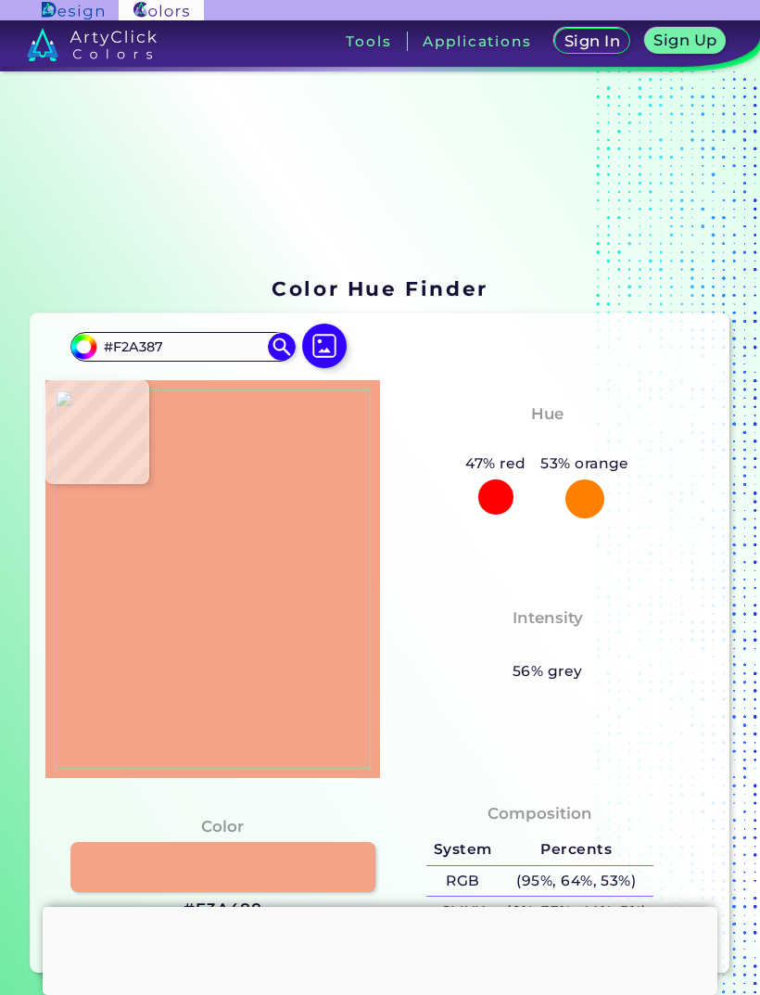
type input "#f0a587"
type input "#F0A587"
type input "#efa38d"
type input "#EFA38D"
type input "#f7ac99"
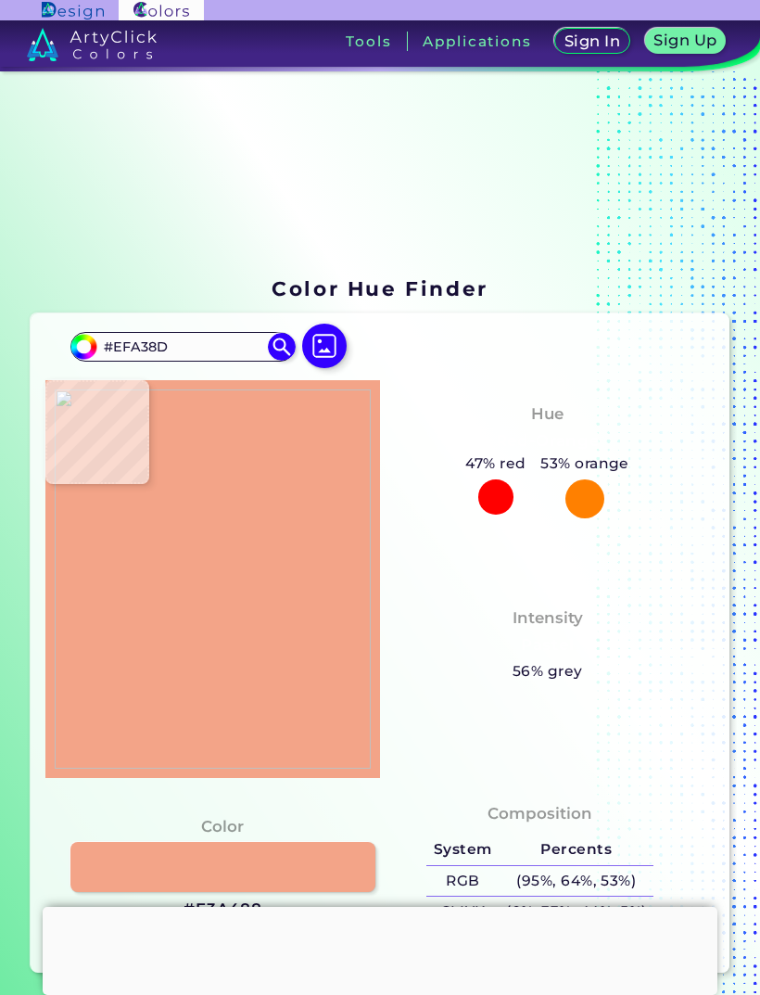
type input "#F7AC99"
type input "#febaab"
type input "#FEBAAB"
type input "#febcad"
type input "#FEBCAD"
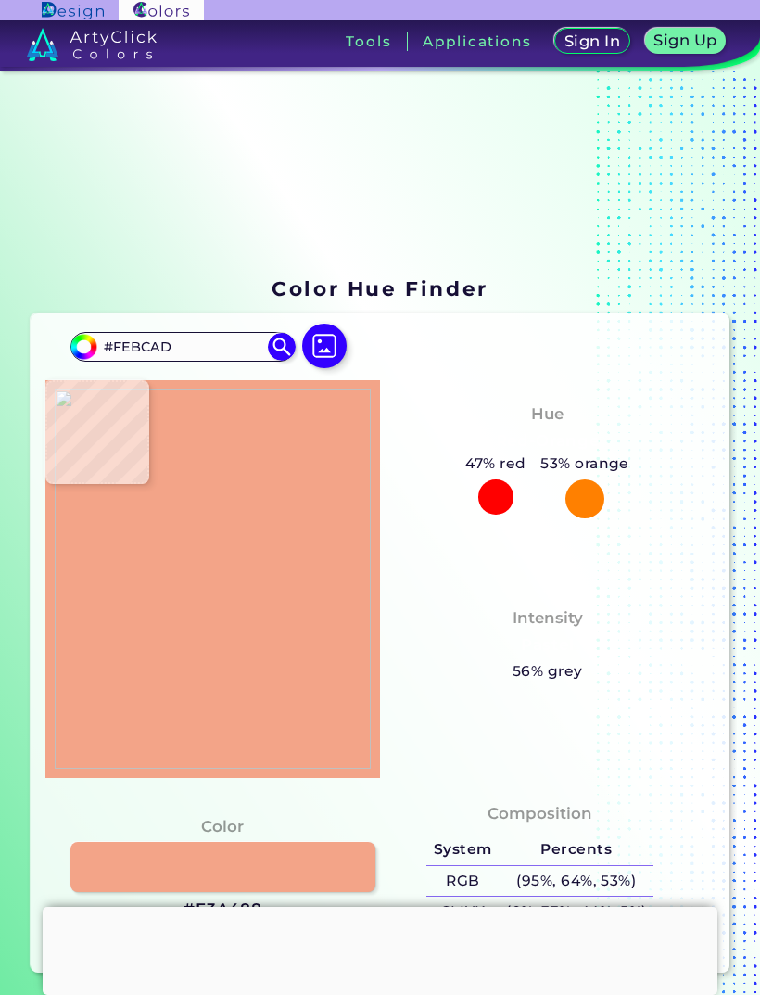
type input "#fdc4b7"
type input "#FDC4B7"
type input "#fdc6b9"
type input "#FDC6B9"
type input "#fec6b9"
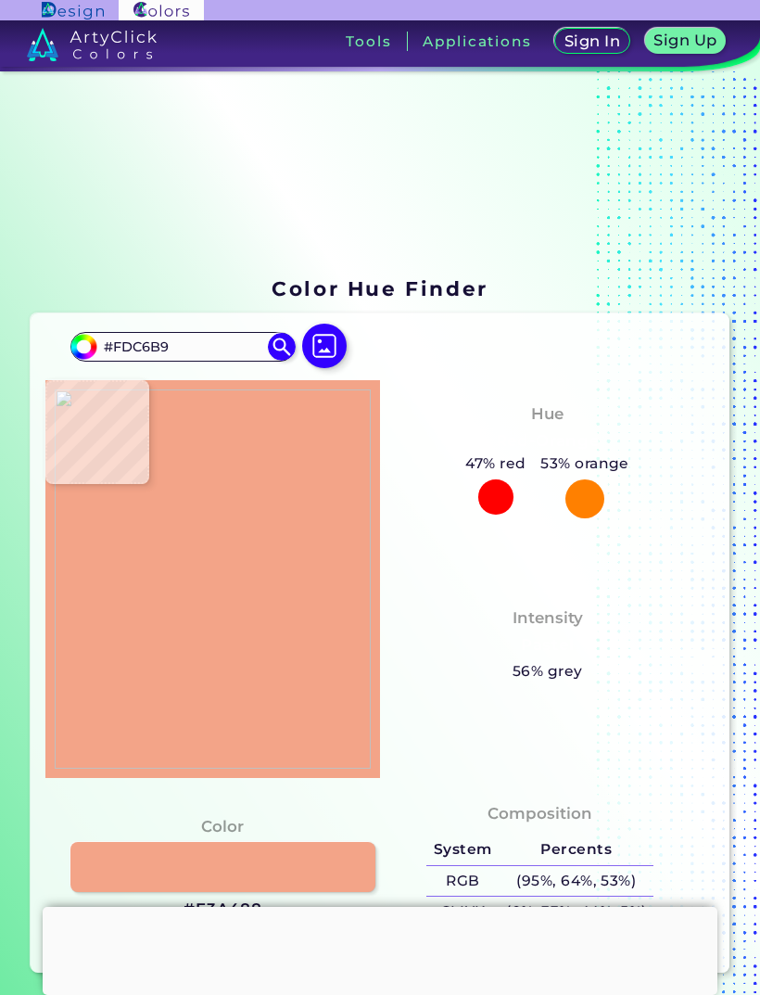
type input "#FEC6B9"
type input "#ffc6b9"
type input "#FFC6B9"
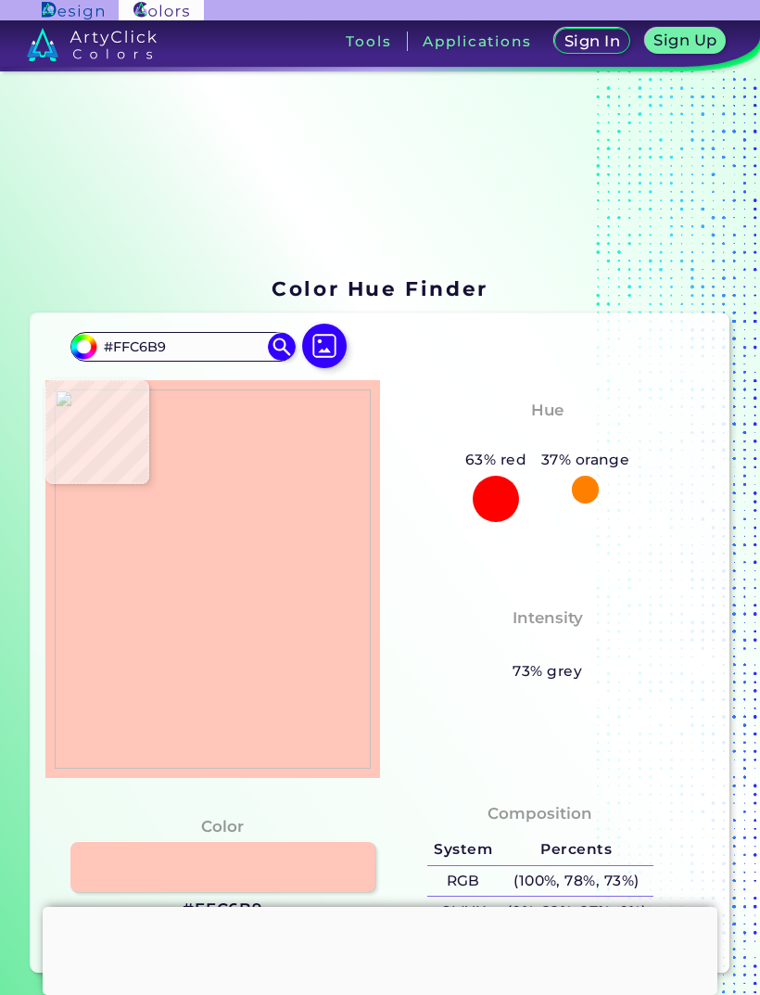
type input "#fec5b8"
type input "#FEC5B8"
type input "#ffc3b8"
type input "#FFC3B8"
type input "#ffbdb1"
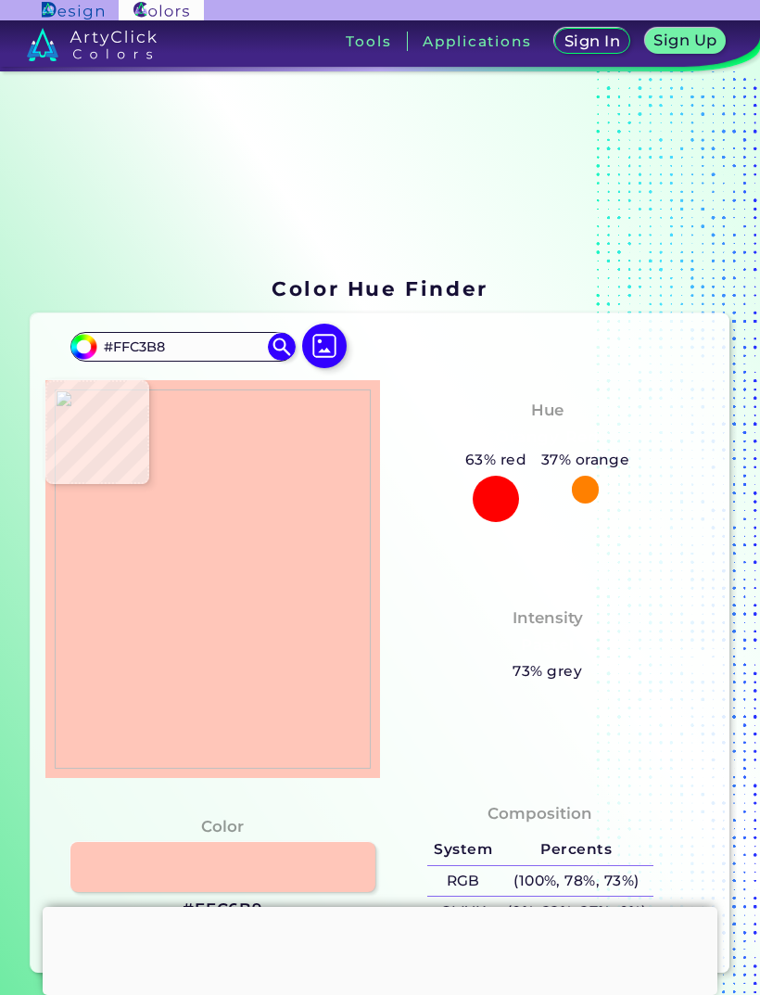
type input "#FFBDB1"
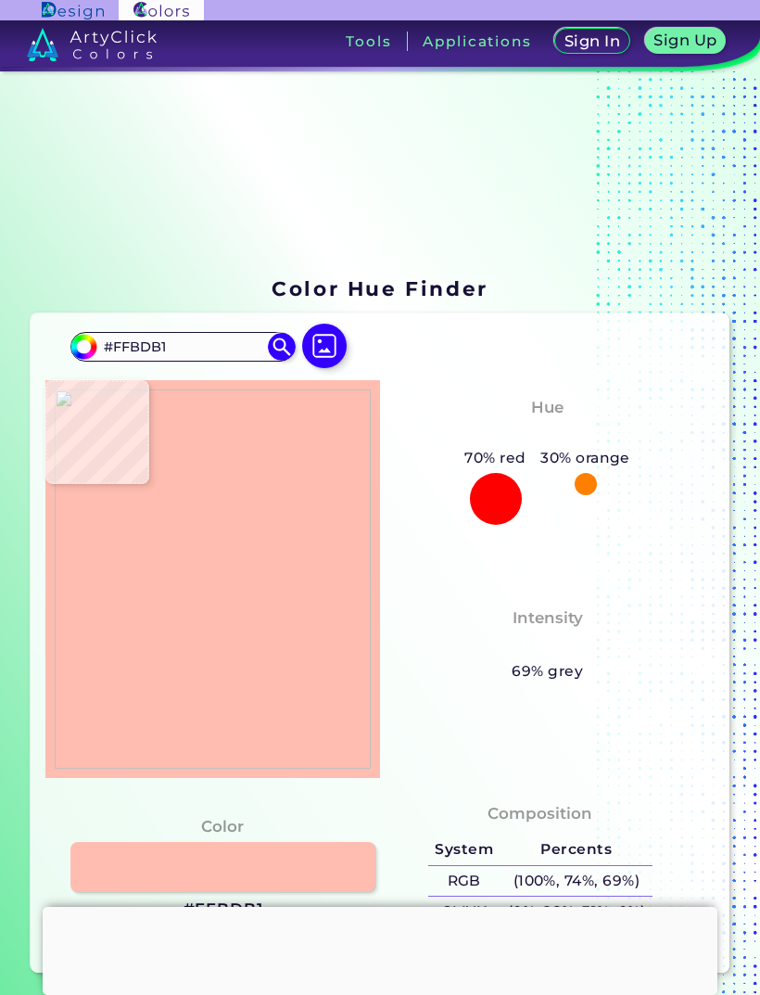
type input "#feb9a8"
type input "#FEB9A8"
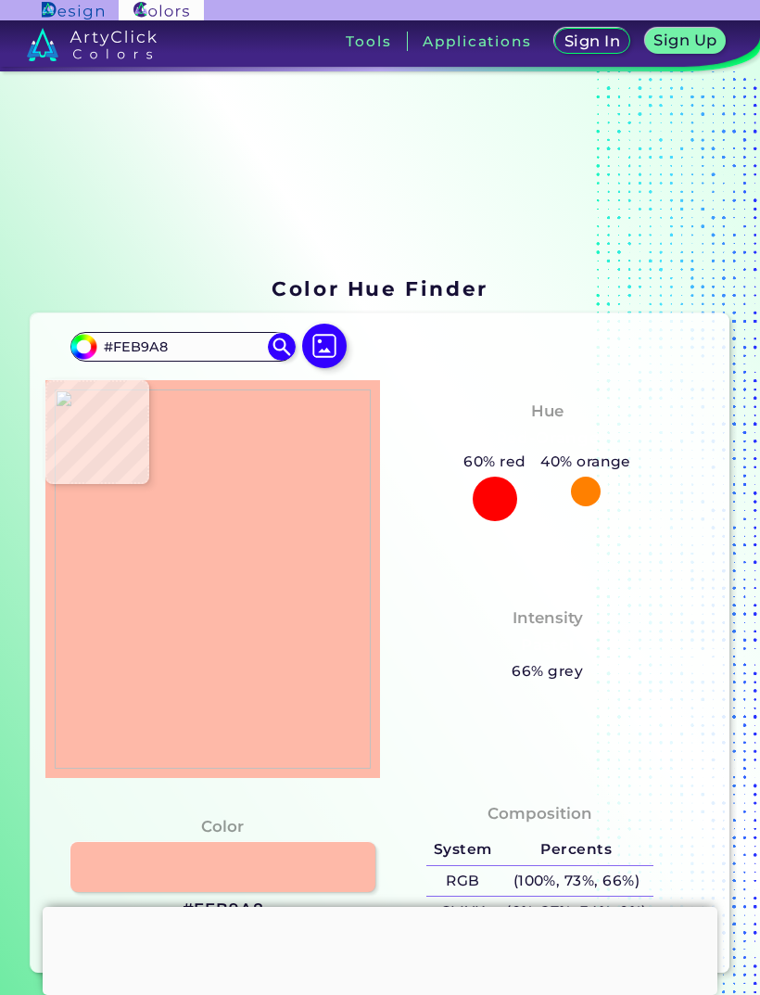
type input "#fec3b8"
type input "#FEC3B8"
type input "#fec3b7"
type input "#FEC3B7"
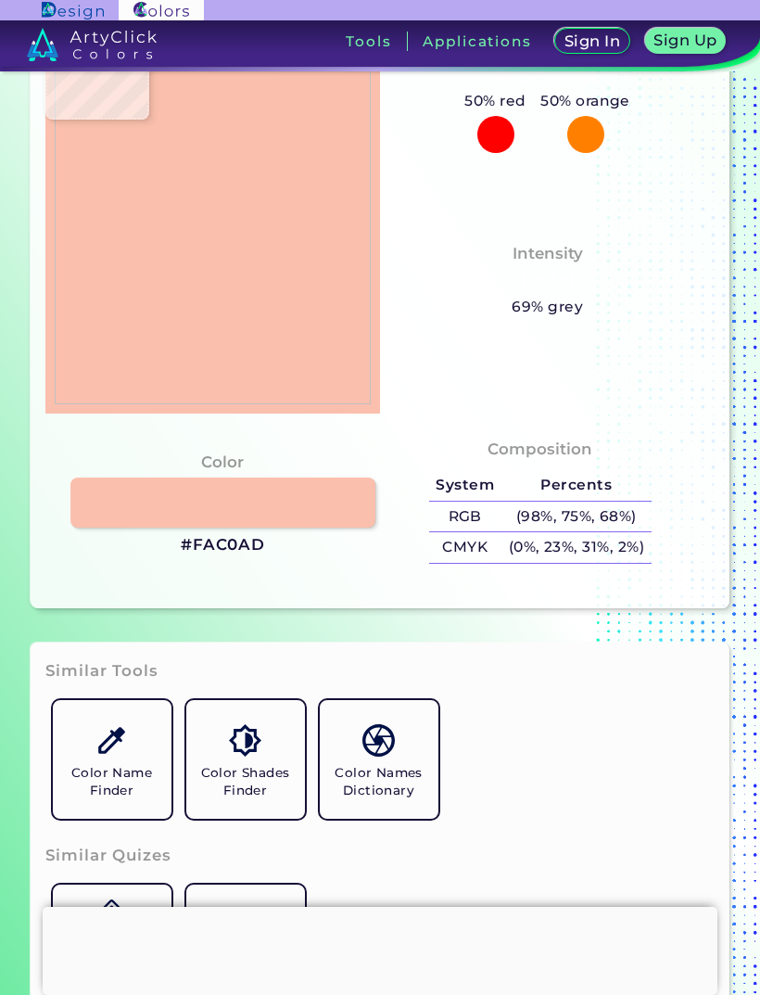
scroll to position [368, 0]
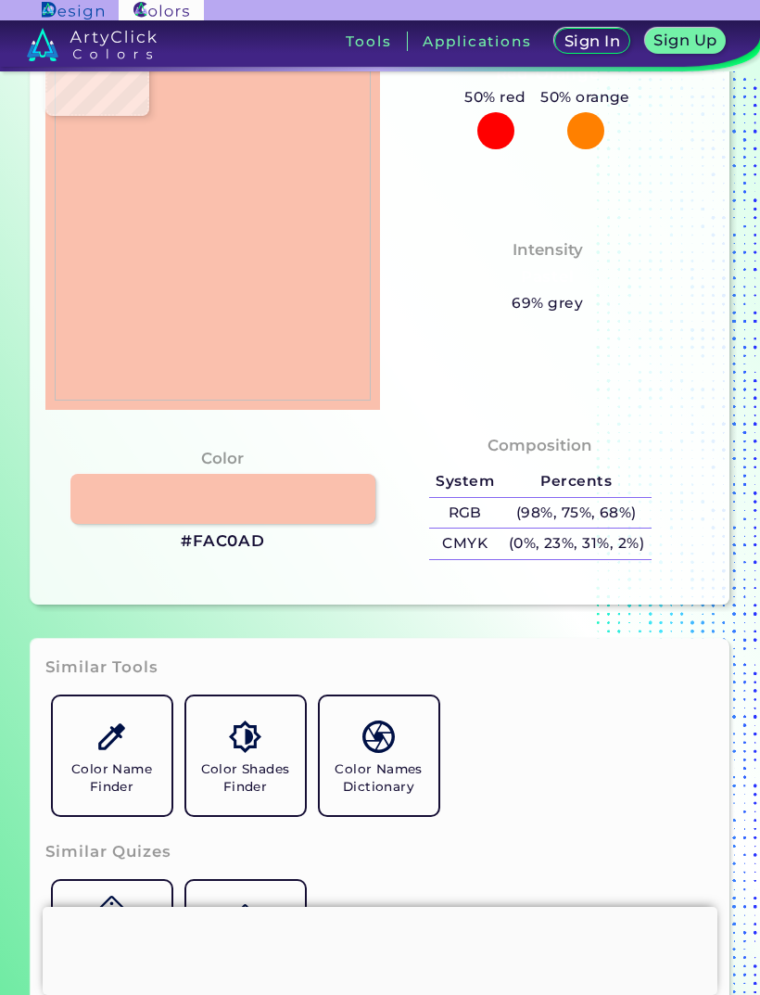
click at [183, 524] on link at bounding box center [222, 499] width 305 height 50
